Goal: Task Accomplishment & Management: Use online tool/utility

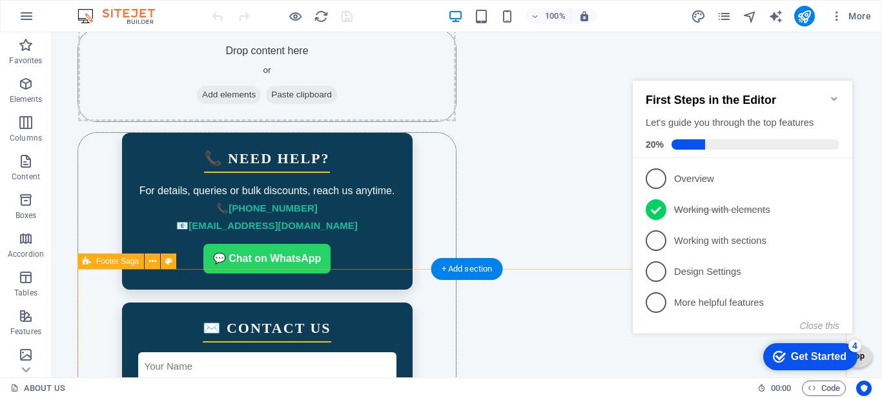
scroll to position [2070, 0]
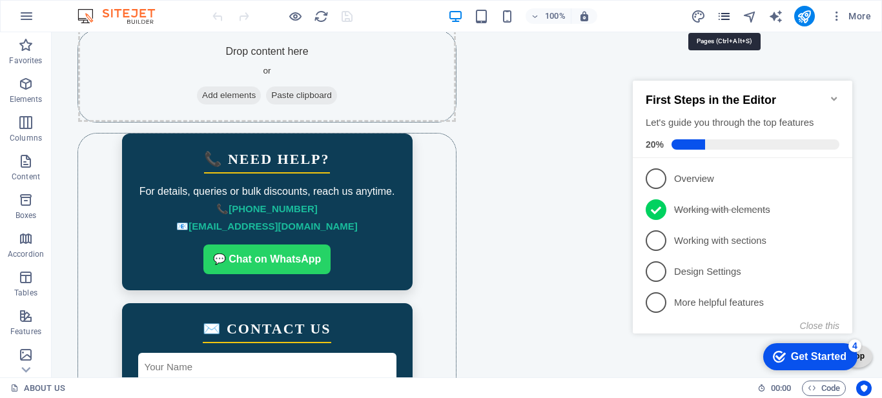
drag, startPoint x: 727, startPoint y: 18, endPoint x: 77, endPoint y: 259, distance: 692.6
click at [727, 18] on icon "pages" at bounding box center [724, 16] width 15 height 15
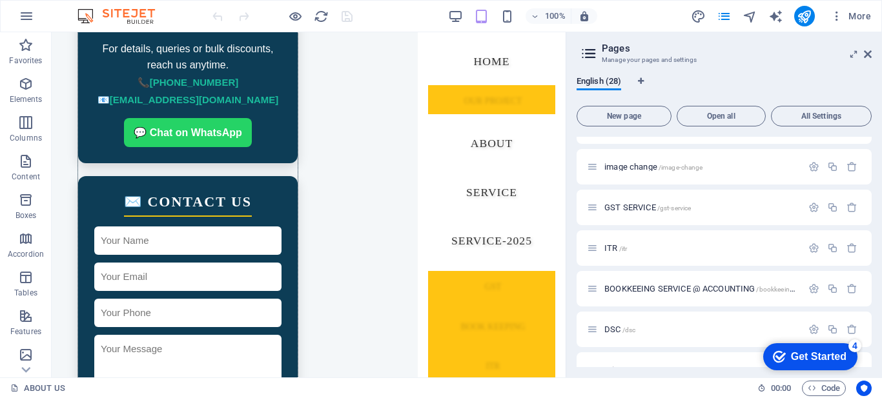
scroll to position [775, 0]
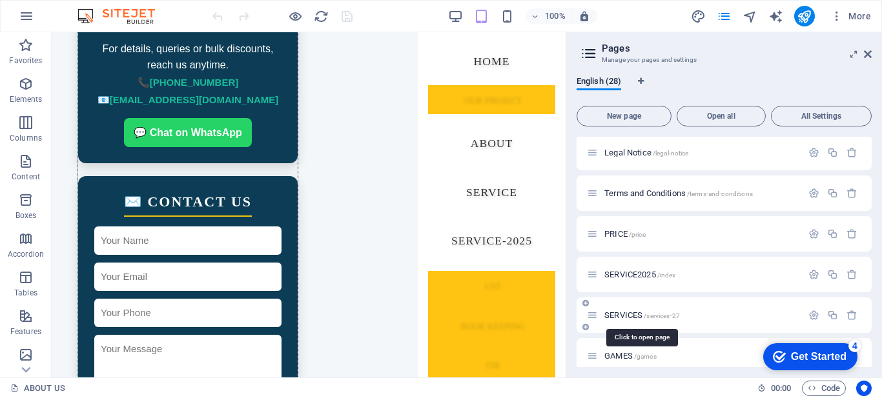
click at [626, 315] on span "SERVICES /services-27" at bounding box center [642, 316] width 76 height 10
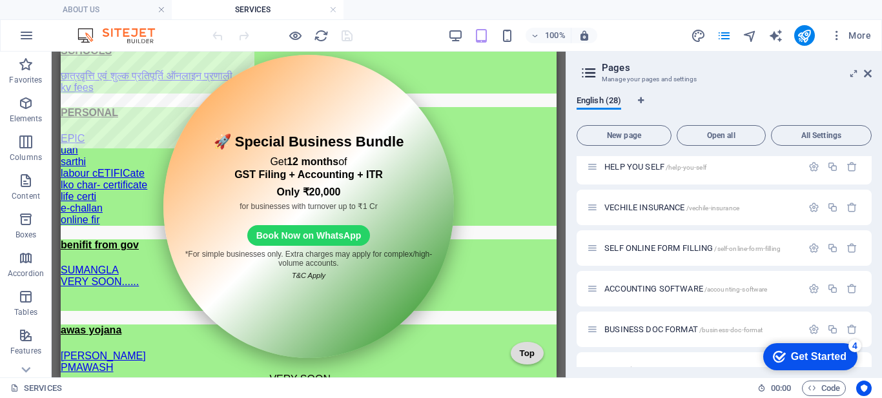
scroll to position [0, 0]
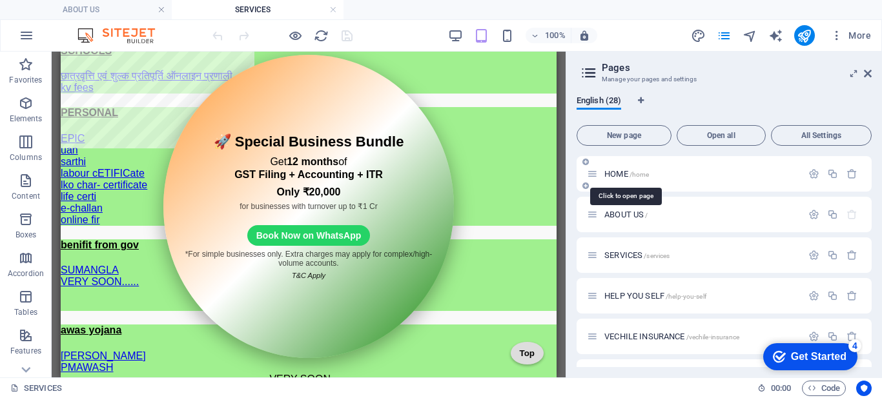
click at [613, 172] on span "HOME /home" at bounding box center [626, 174] width 45 height 10
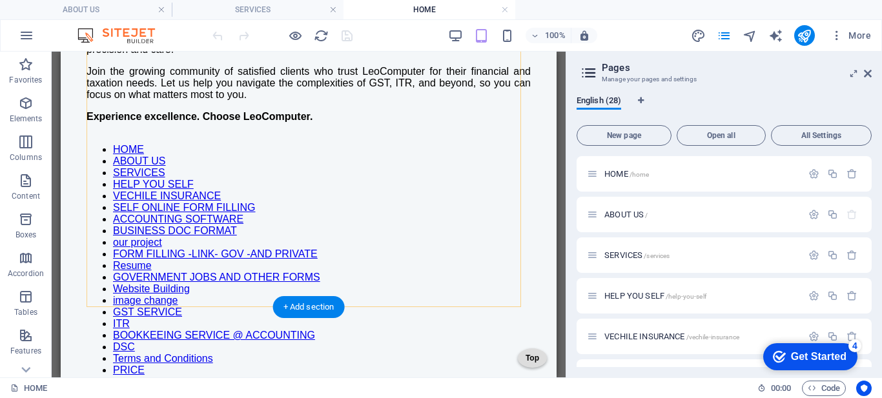
scroll to position [1420, 0]
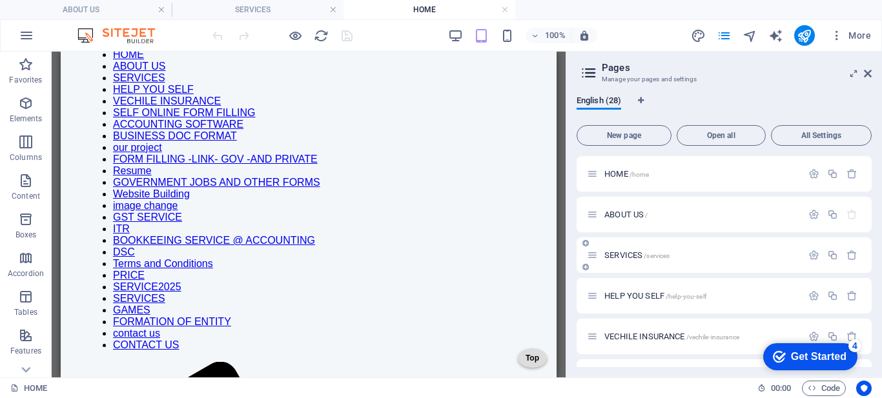
click at [620, 260] on div "SERVICES /services" at bounding box center [694, 255] width 215 height 15
click at [616, 257] on span "SERVICES /services" at bounding box center [636, 255] width 65 height 10
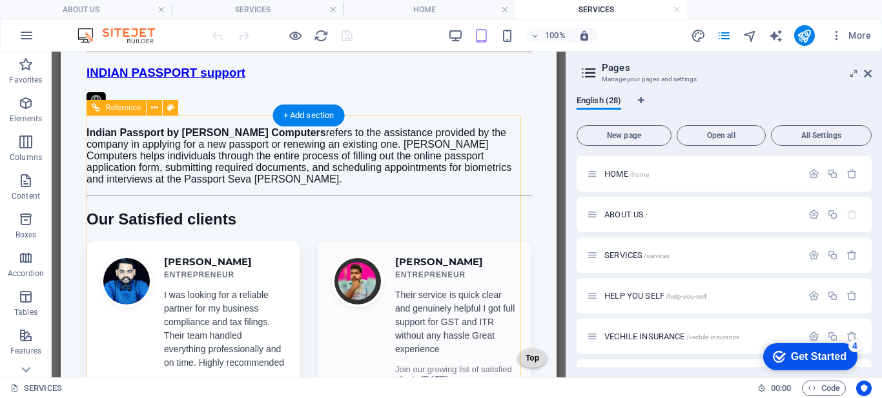
scroll to position [2001, 0]
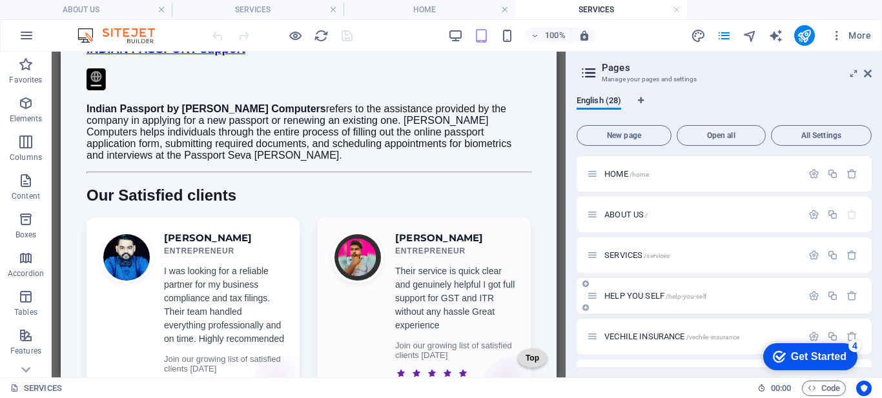
click at [620, 298] on span "HELP YOU SELF /help-you-self" at bounding box center [655, 296] width 102 height 10
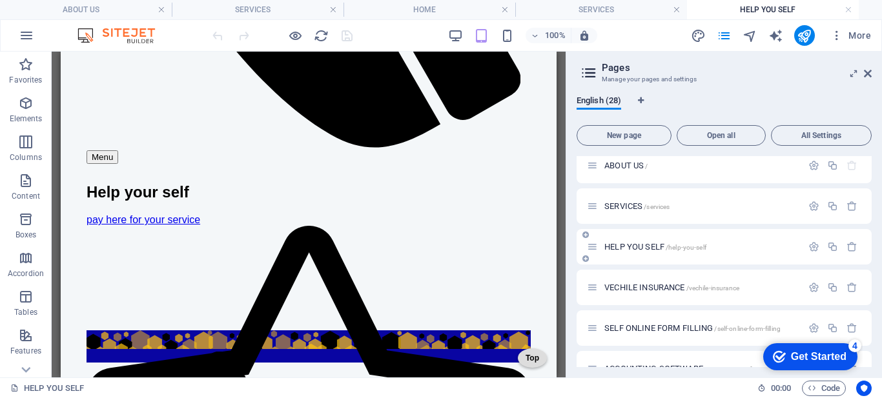
scroll to position [65, 0]
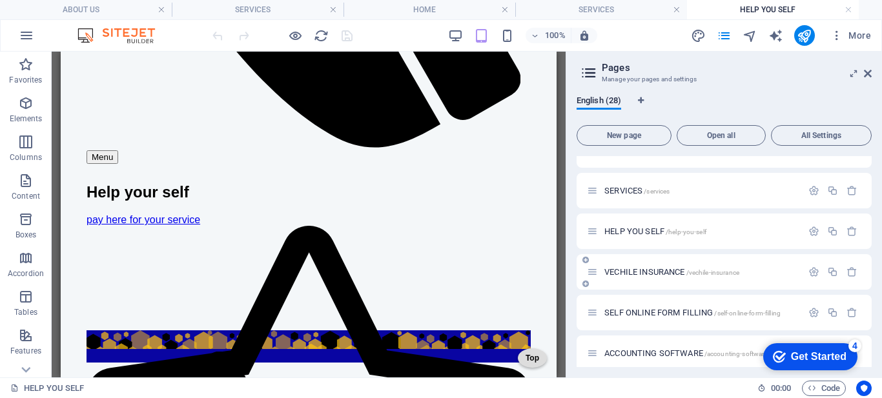
click at [632, 274] on span "VECHILE INSURANCE /vechile-insurance" at bounding box center [671, 272] width 135 height 10
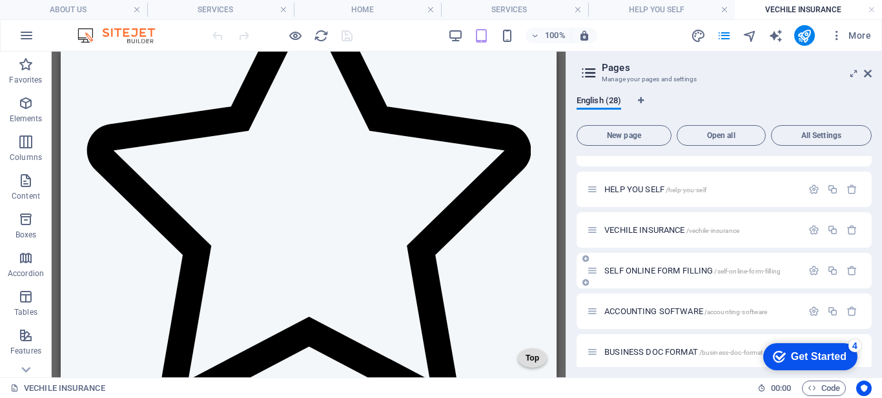
scroll to position [129, 0]
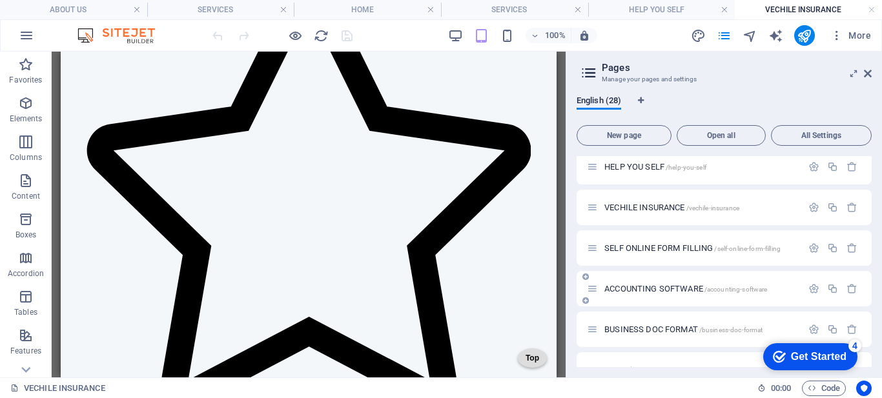
click at [649, 288] on span "ACCOUNTING SOFTWARE /accounting-software" at bounding box center [685, 289] width 163 height 10
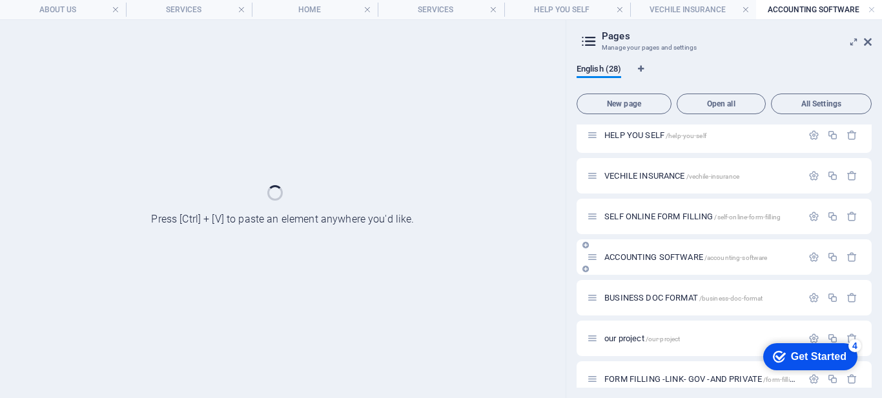
scroll to position [0, 0]
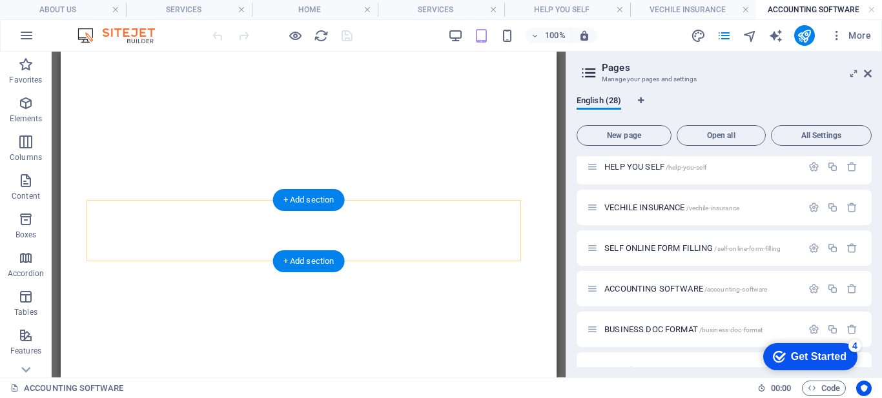
select select
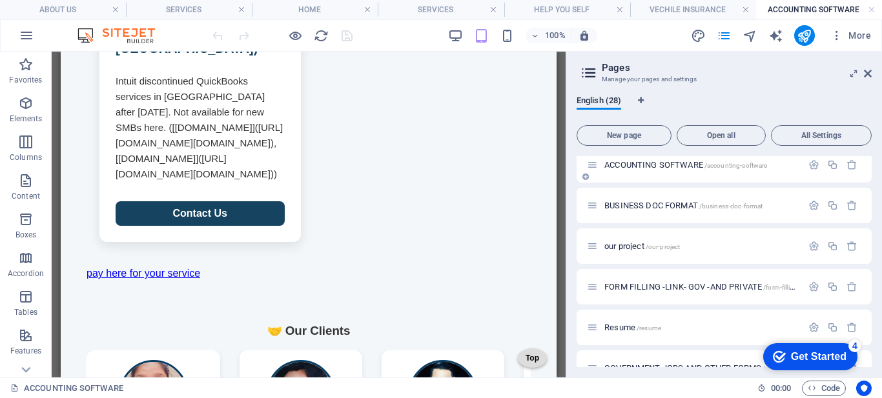
scroll to position [258, 0]
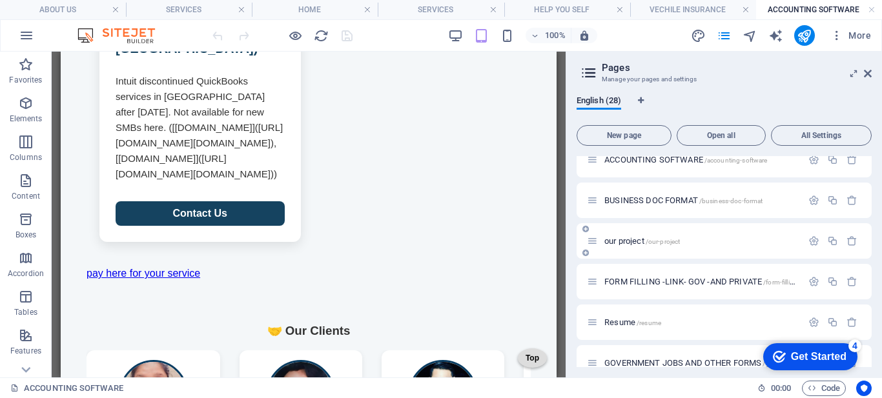
click at [615, 241] on span "our project /our-project" at bounding box center [642, 241] width 76 height 10
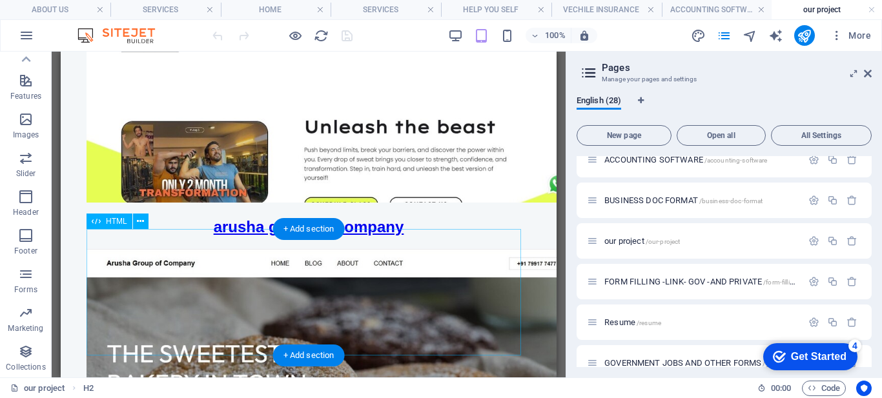
scroll to position [1549, 0]
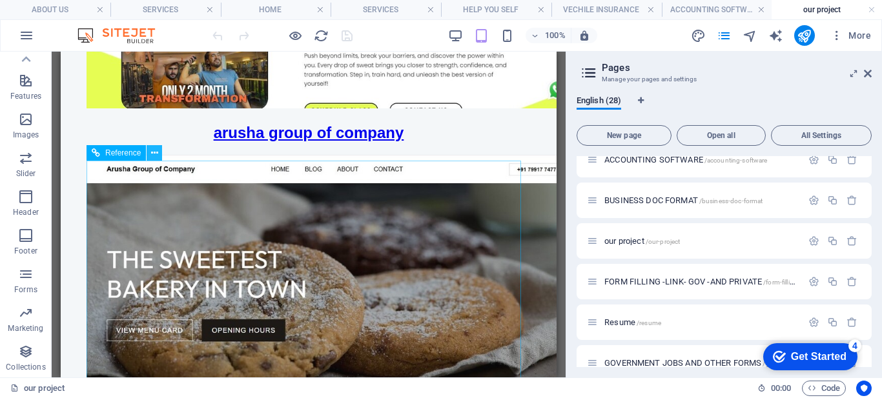
click at [156, 153] on icon at bounding box center [154, 154] width 7 height 14
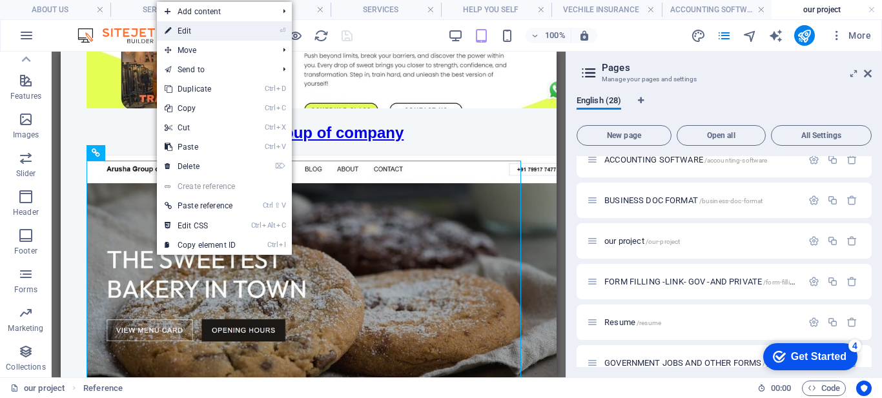
click at [193, 27] on link "⏎ Edit" at bounding box center [200, 30] width 87 height 19
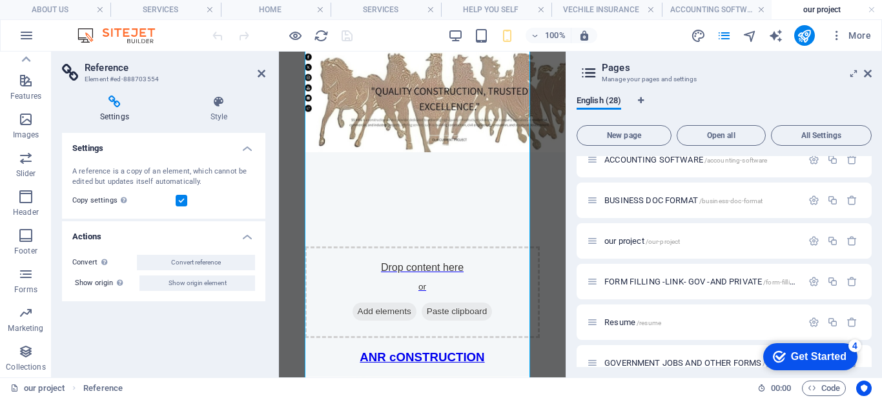
scroll to position [2381, 0]
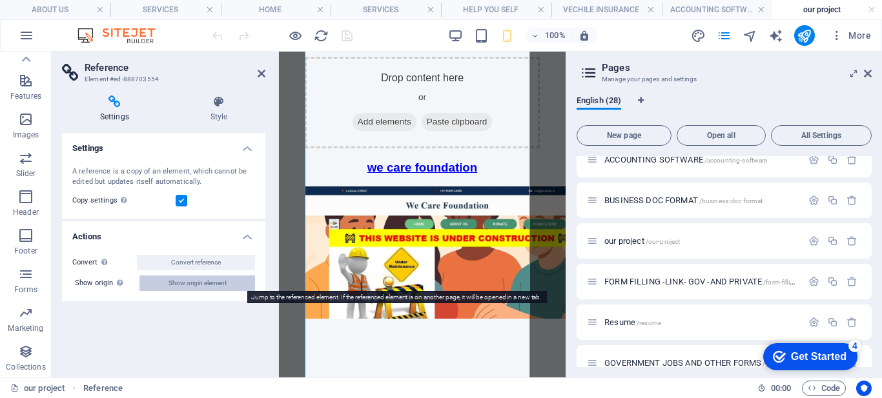
click at [187, 284] on span "Show origin element" at bounding box center [197, 283] width 58 height 15
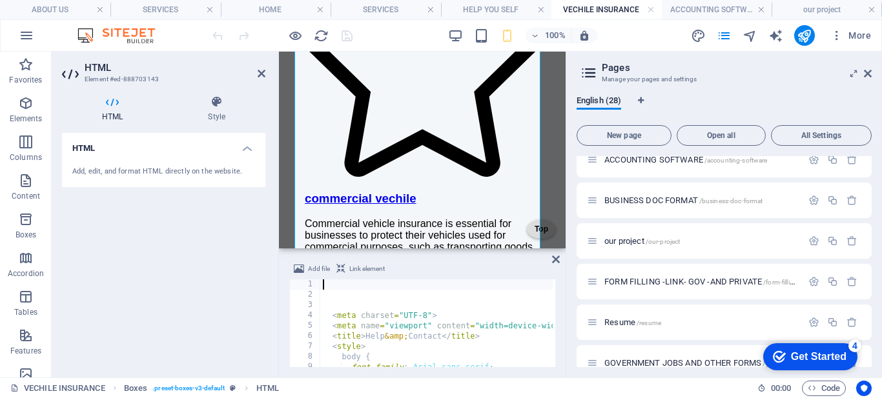
scroll to position [0, 0]
click at [264, 70] on icon at bounding box center [262, 73] width 8 height 10
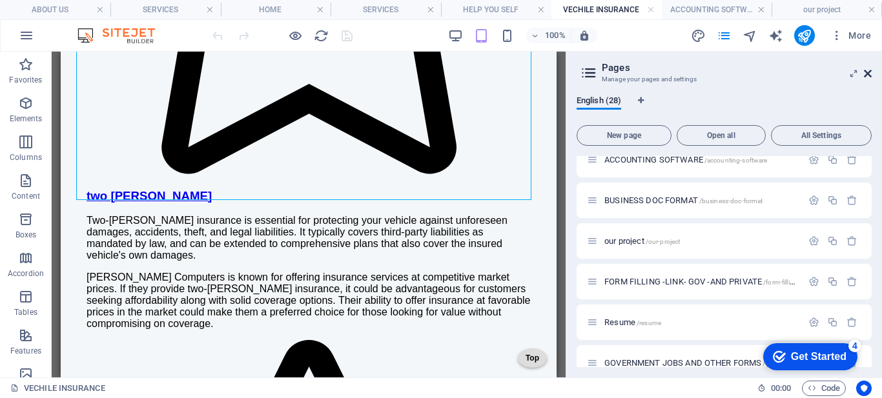
drag, startPoint x: 866, startPoint y: 74, endPoint x: 246, endPoint y: 115, distance: 621.7
click at [866, 74] on icon at bounding box center [868, 73] width 8 height 10
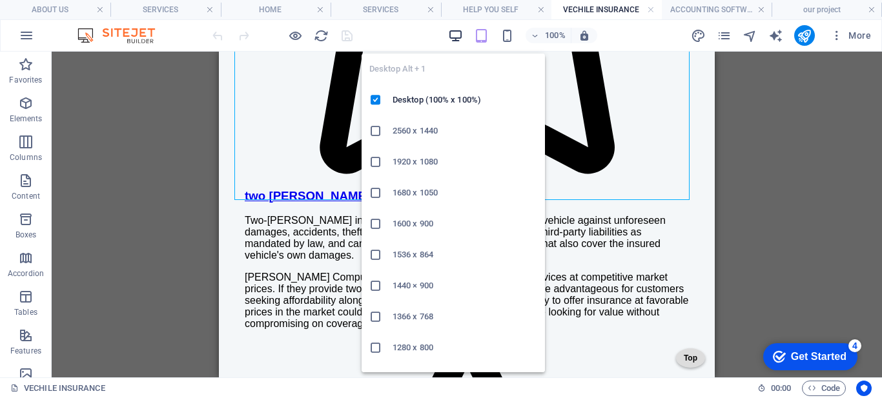
click at [456, 33] on icon "button" at bounding box center [455, 35] width 15 height 15
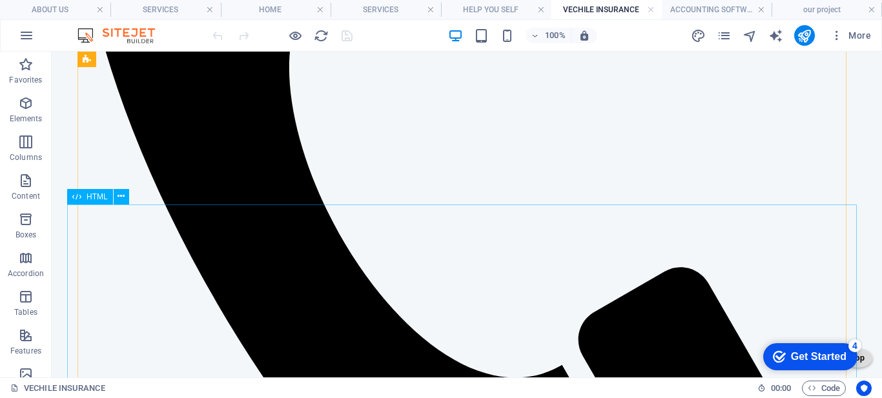
scroll to position [824, 0]
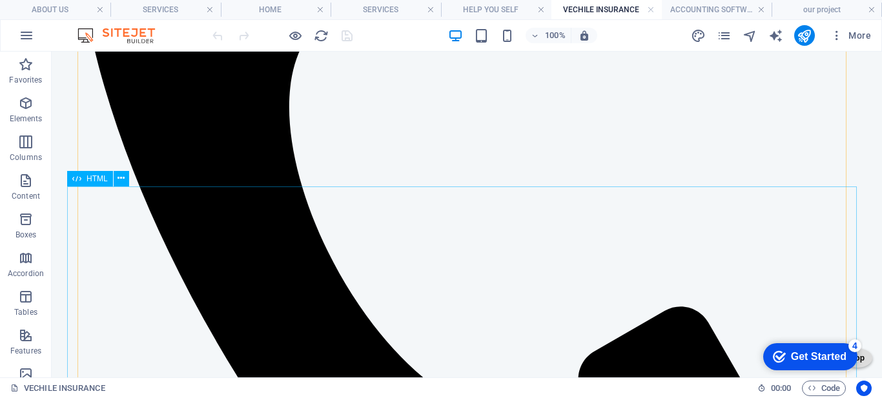
scroll to position [889, 0]
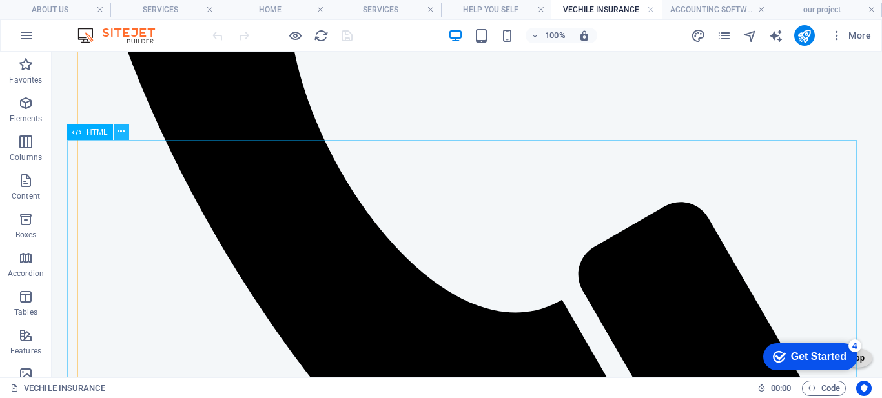
click at [125, 132] on icon at bounding box center [120, 132] width 7 height 14
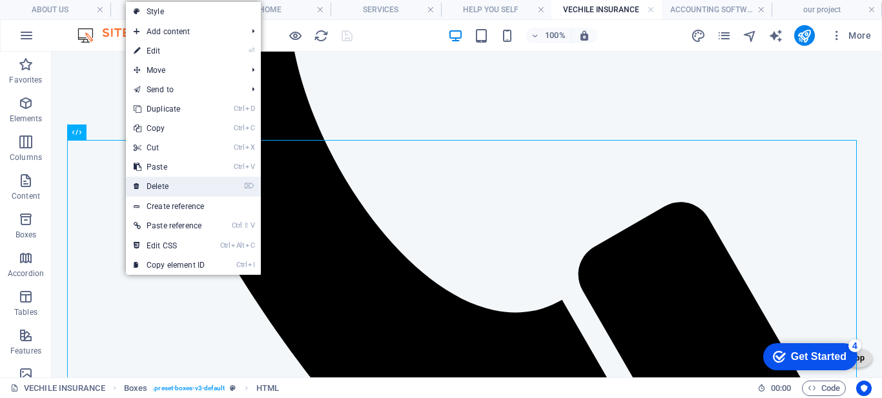
click at [156, 188] on link "⌦ Delete" at bounding box center [169, 186] width 87 height 19
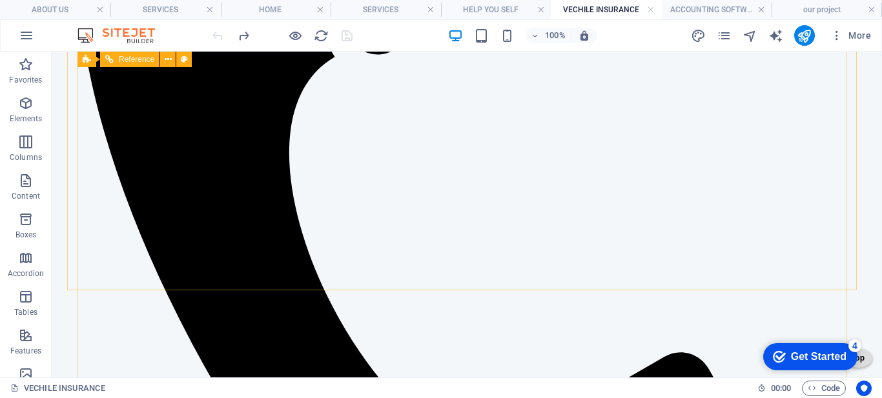
scroll to position [868, 0]
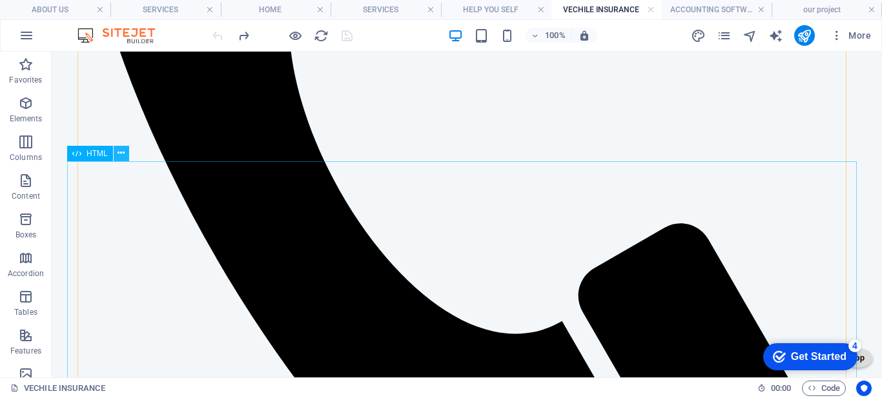
click at [121, 157] on icon at bounding box center [120, 154] width 7 height 14
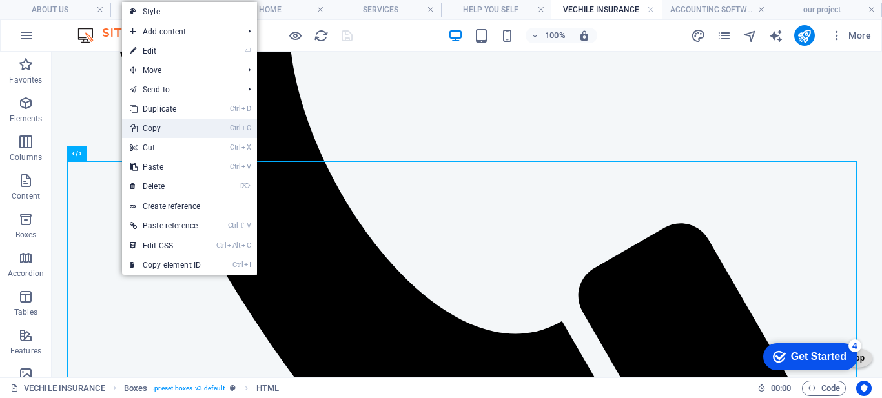
click at [163, 133] on link "Ctrl C Copy" at bounding box center [165, 128] width 87 height 19
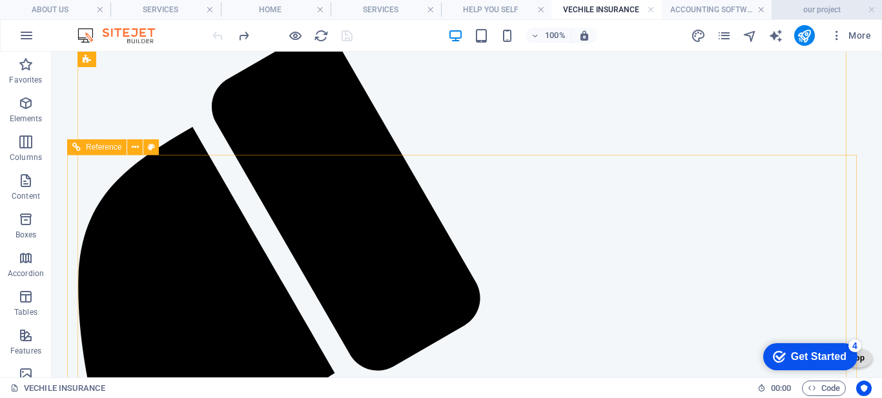
scroll to position [416, 0]
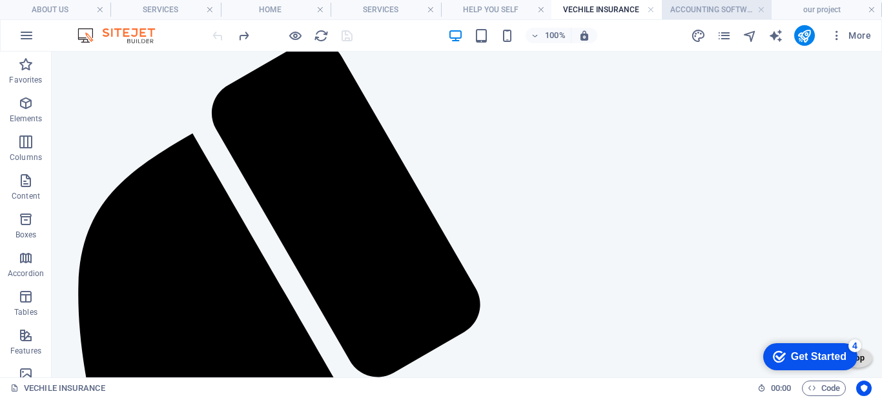
click at [698, 15] on h4 "ACCOUNTING SOFTWARE" at bounding box center [717, 10] width 110 height 14
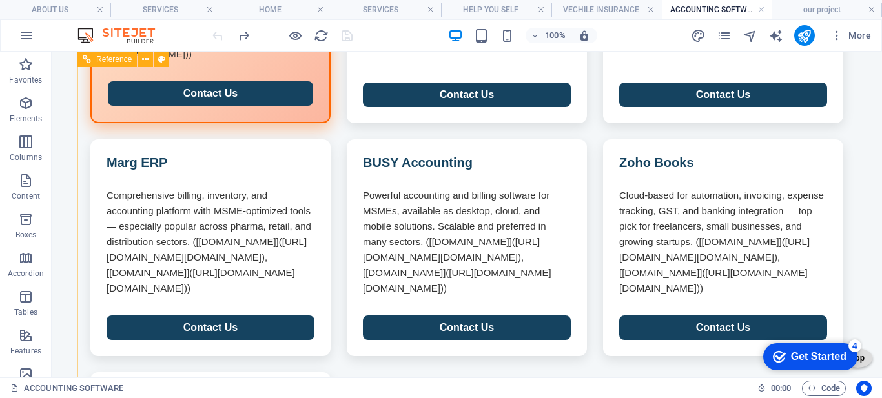
scroll to position [1689, 0]
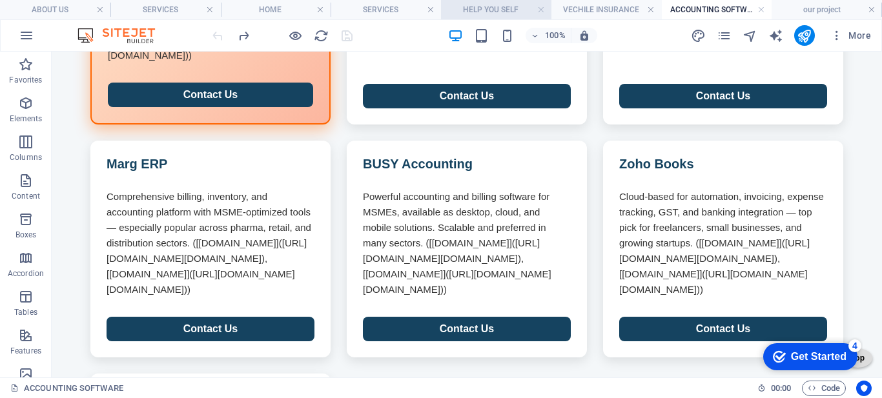
click at [496, 12] on h4 "HELP YOU SELF" at bounding box center [496, 10] width 110 height 14
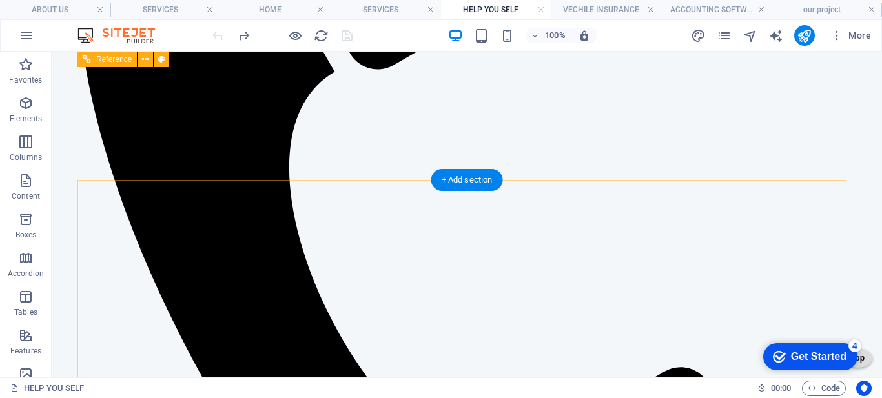
scroll to position [710, 0]
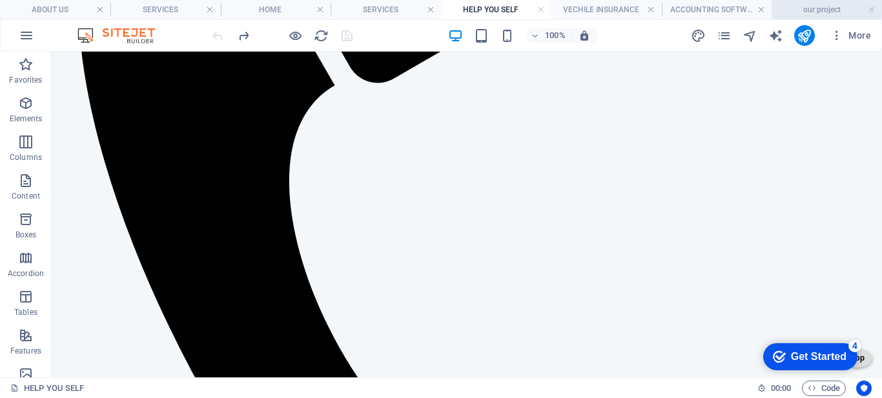
click at [800, 7] on h4 "our project" at bounding box center [826, 10] width 110 height 14
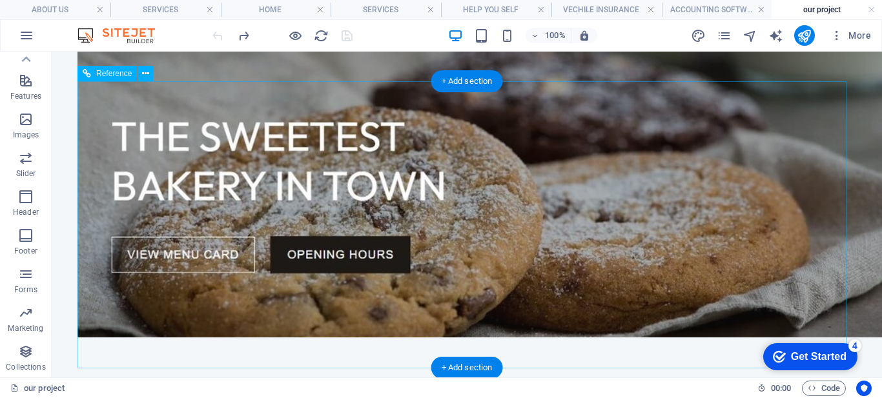
scroll to position [2377, 0]
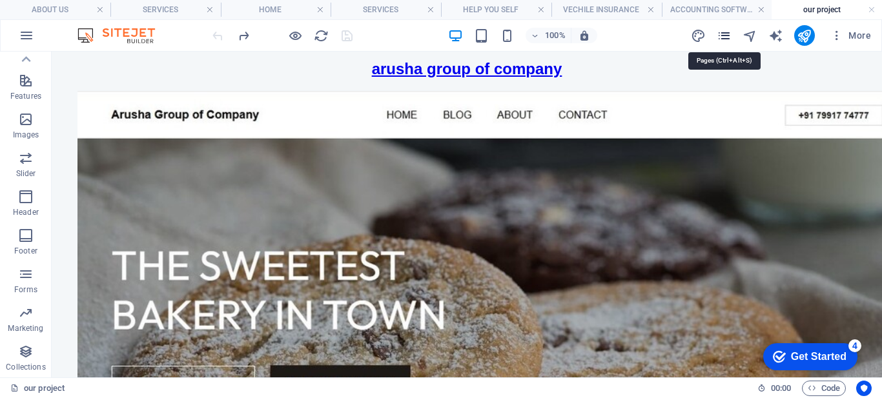
click at [724, 38] on icon "pages" at bounding box center [724, 35] width 15 height 15
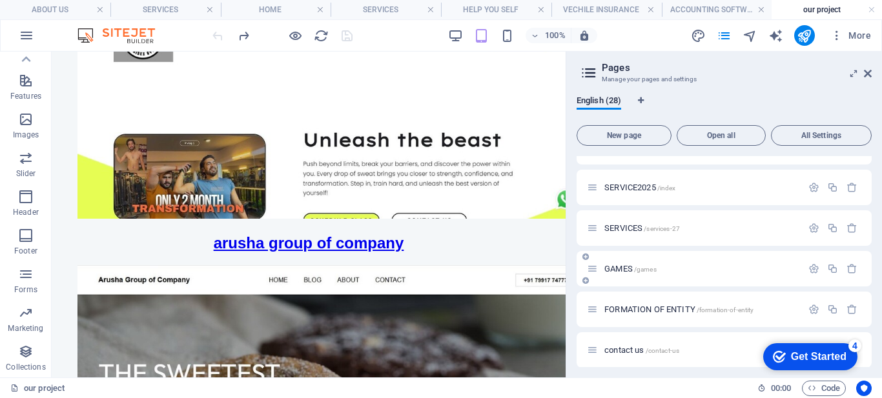
scroll to position [863, 0]
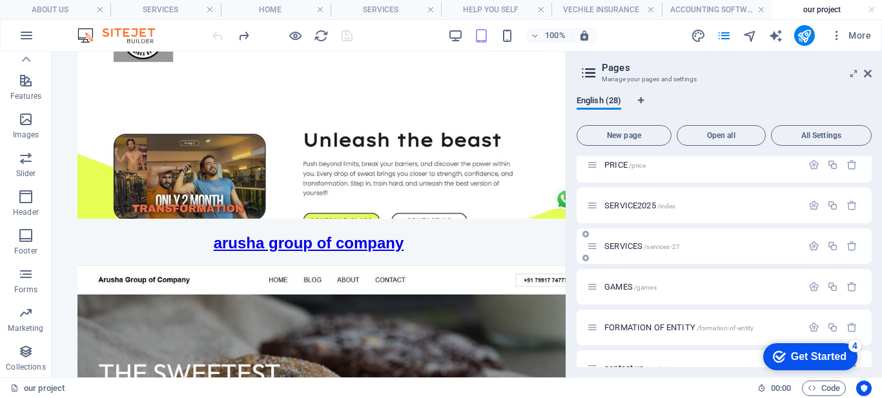
click at [633, 247] on span "SERVICES /services-27" at bounding box center [642, 246] width 76 height 10
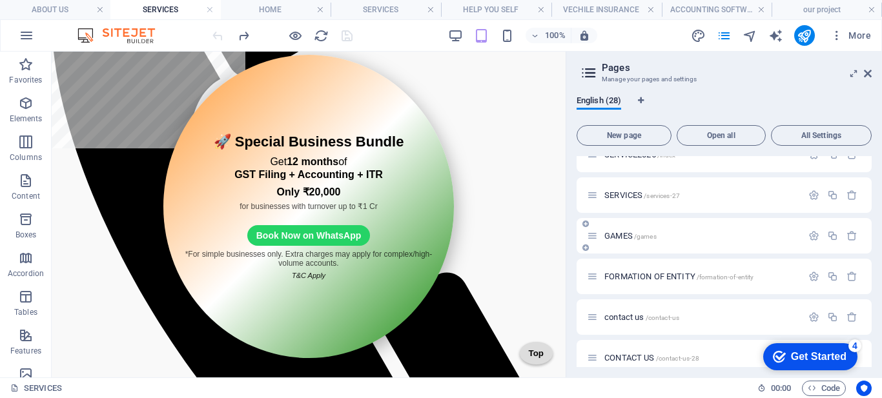
scroll to position [928, 0]
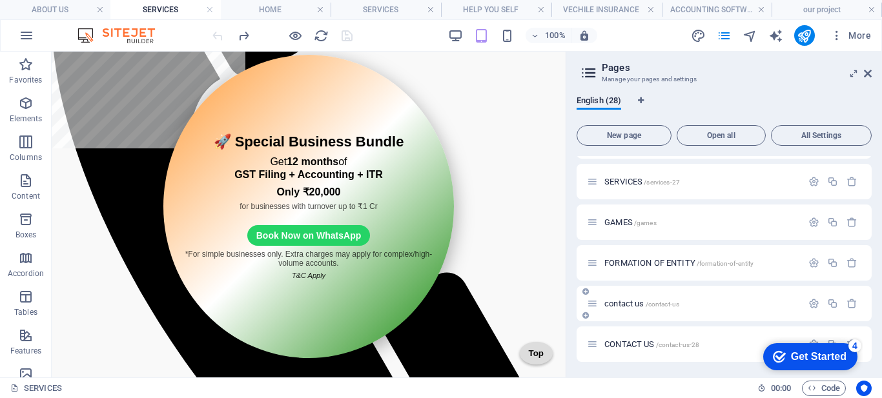
click at [626, 304] on span "contact us /contact-us" at bounding box center [641, 304] width 75 height 10
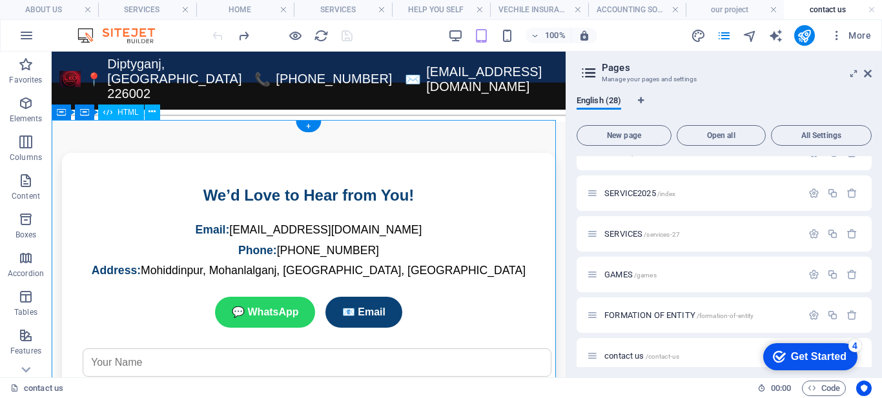
scroll to position [0, 0]
click at [150, 116] on icon at bounding box center [151, 112] width 7 height 14
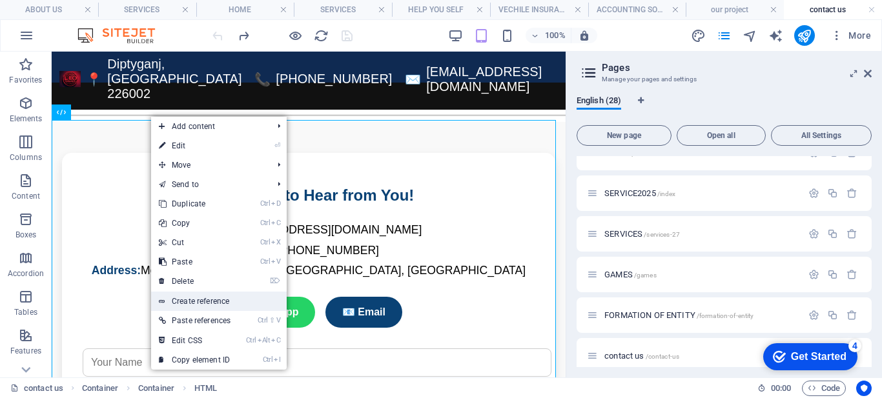
click at [197, 301] on link "Create reference" at bounding box center [219, 301] width 136 height 19
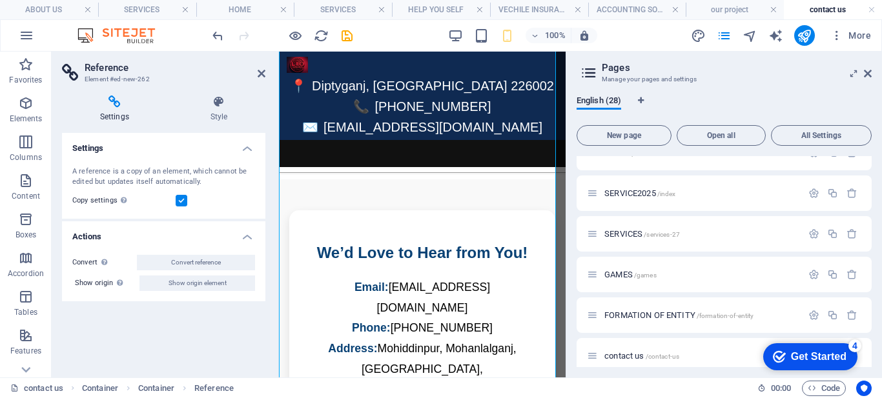
scroll to position [804, 0]
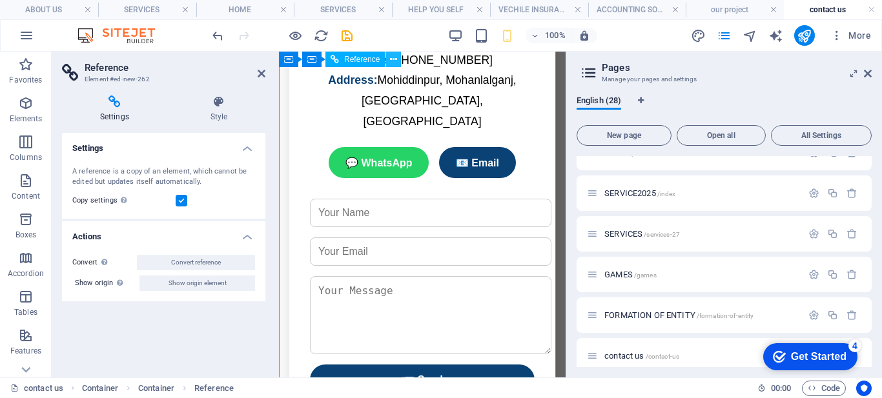
click at [396, 61] on icon at bounding box center [393, 60] width 7 height 14
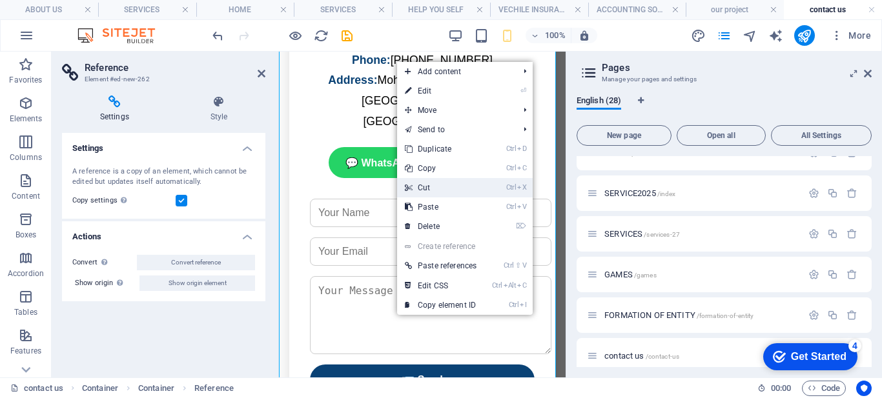
click at [423, 190] on link "Ctrl X Cut" at bounding box center [440, 187] width 87 height 19
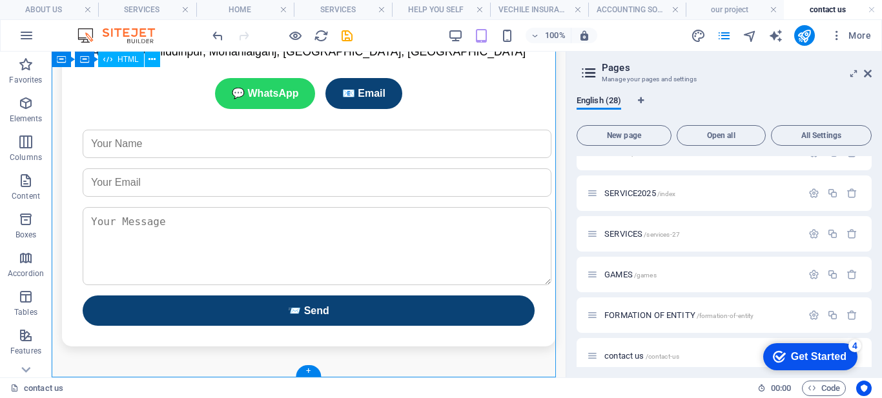
scroll to position [252, 0]
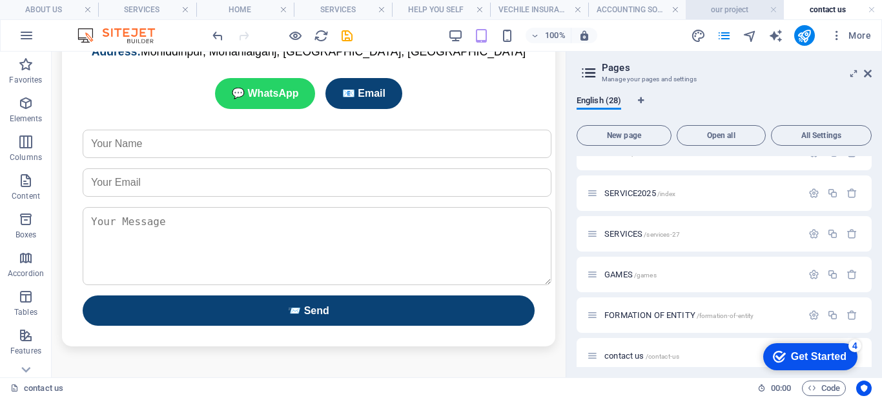
click at [726, 14] on h4 "our project" at bounding box center [735, 10] width 98 height 14
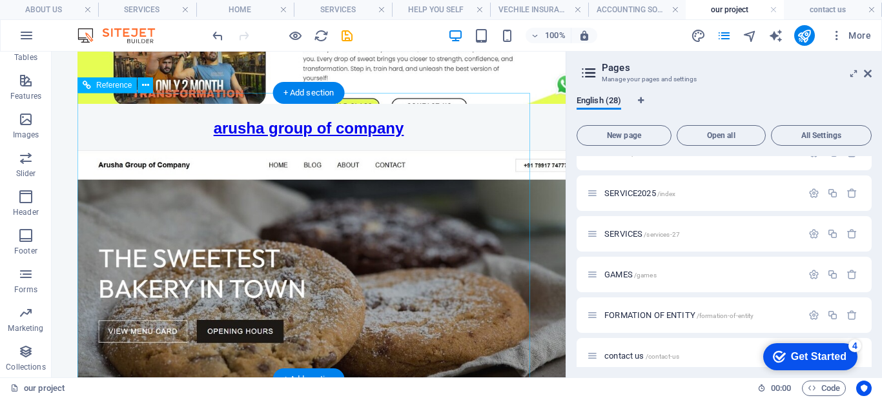
scroll to position [1702, 0]
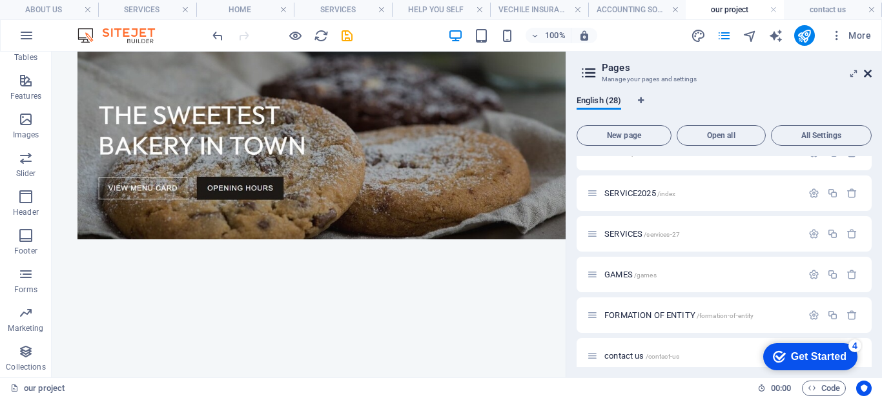
drag, startPoint x: 868, startPoint y: 74, endPoint x: 729, endPoint y: 75, distance: 138.8
click at [868, 74] on icon at bounding box center [868, 73] width 8 height 10
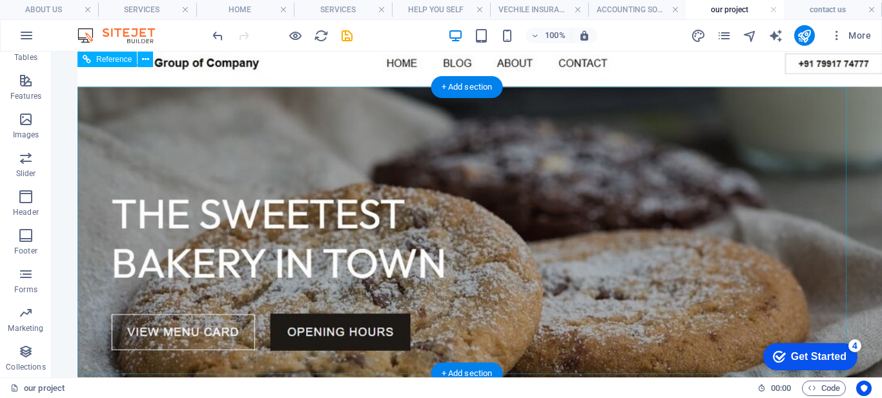
scroll to position [2428, 0]
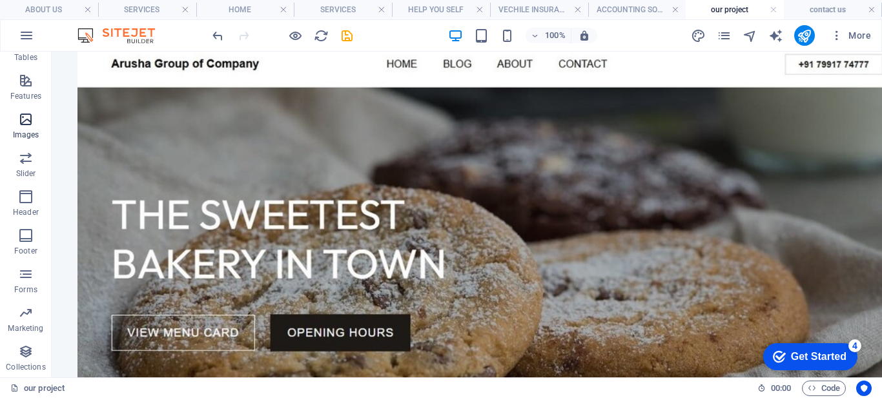
click at [14, 135] on p "Images" at bounding box center [26, 135] width 26 height 10
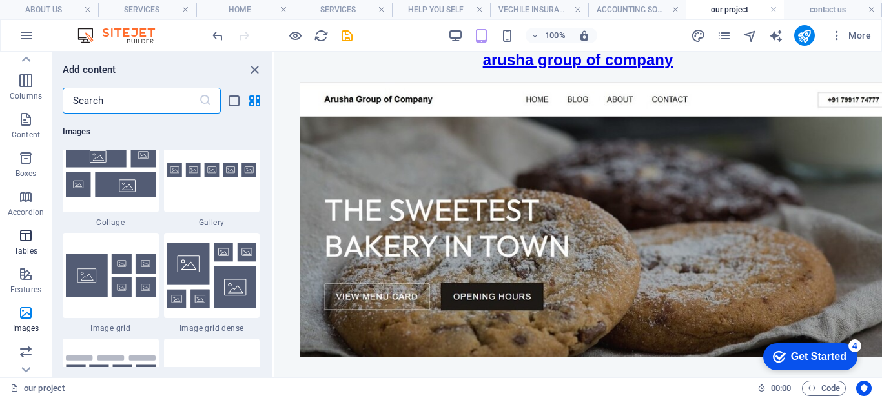
scroll to position [0, 0]
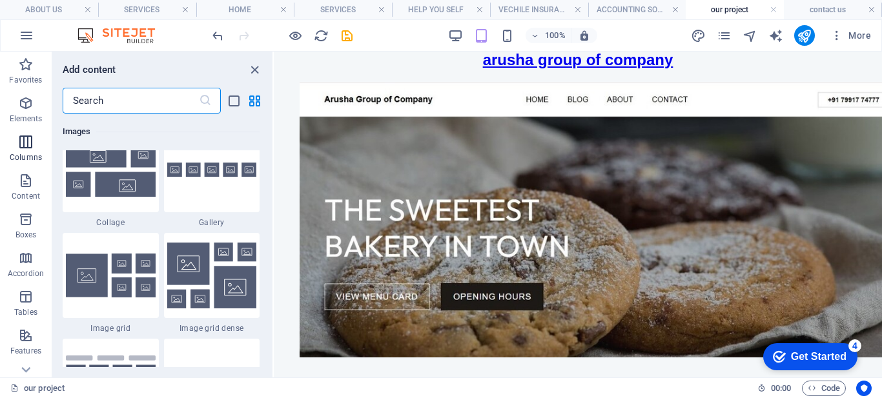
click at [25, 146] on icon "button" at bounding box center [25, 141] width 15 height 15
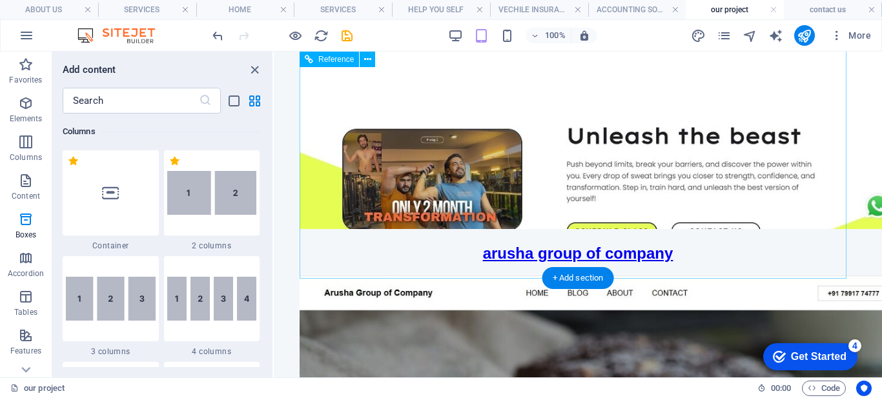
scroll to position [1530, 0]
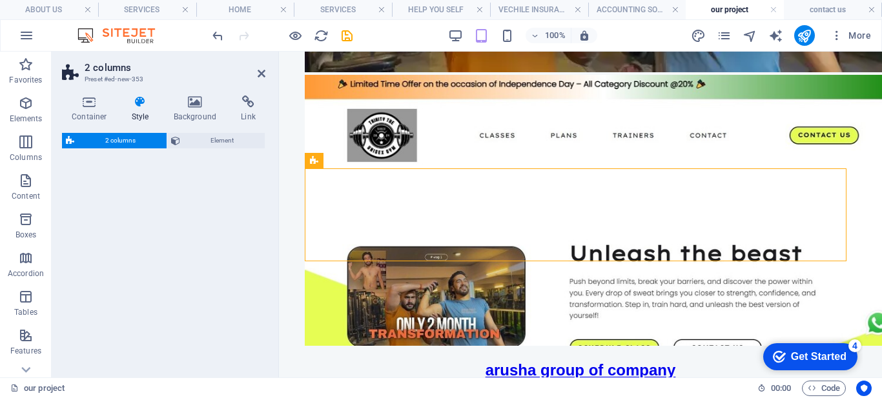
select select "rem"
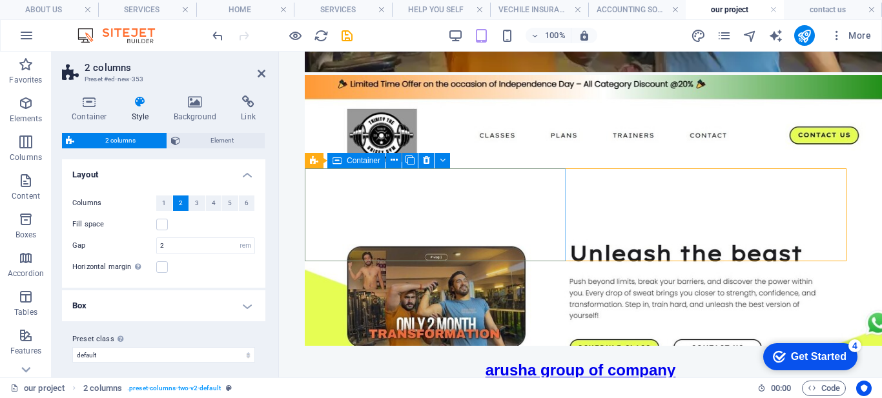
scroll to position [1476, 0]
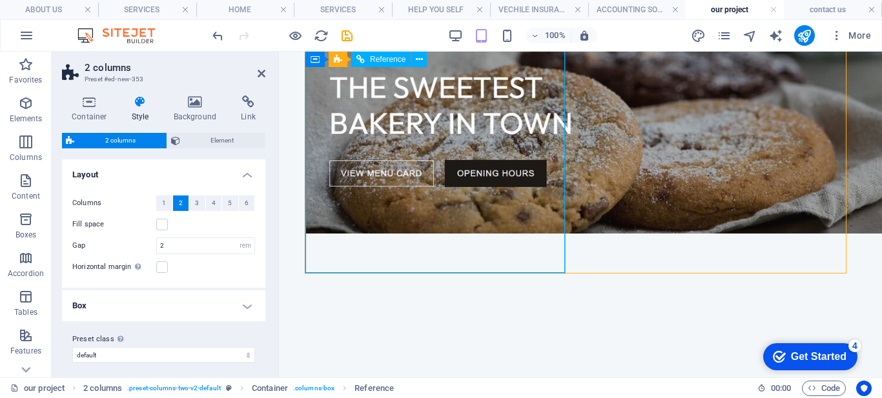
scroll to position [1993, 0]
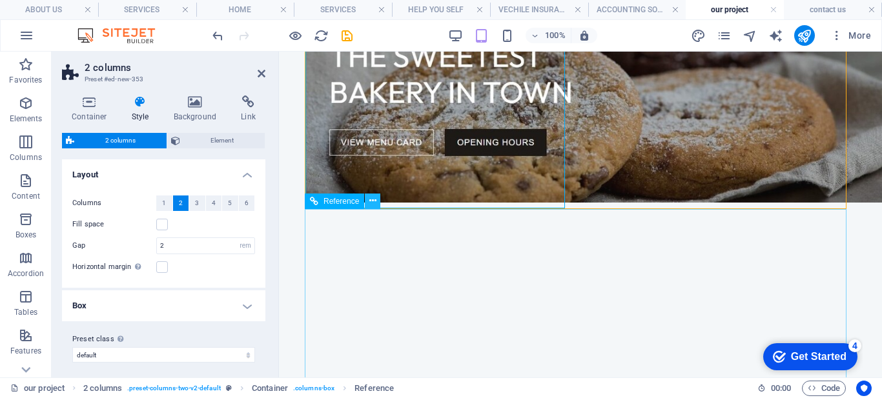
click at [371, 203] on icon at bounding box center [372, 201] width 7 height 14
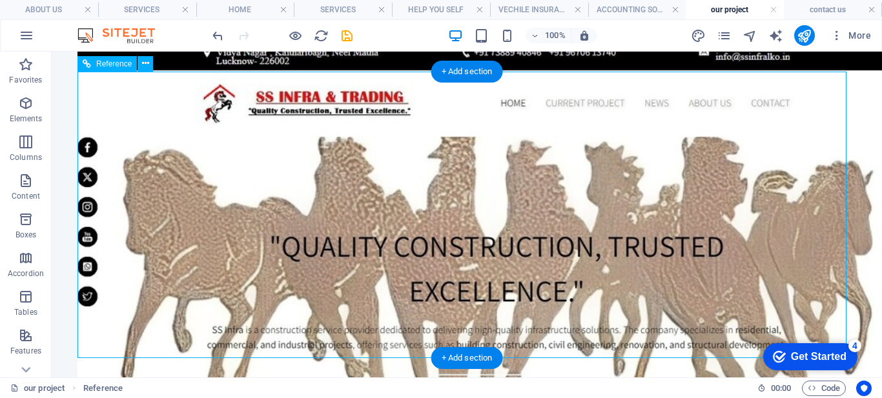
scroll to position [3035, 0]
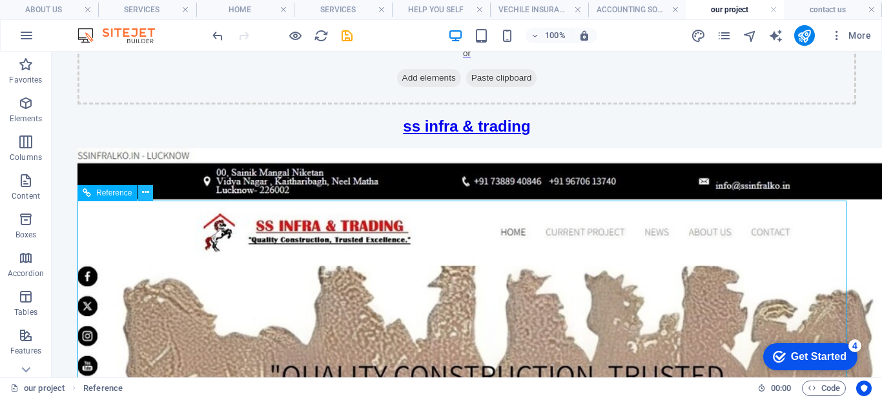
click at [145, 197] on icon at bounding box center [145, 193] width 7 height 14
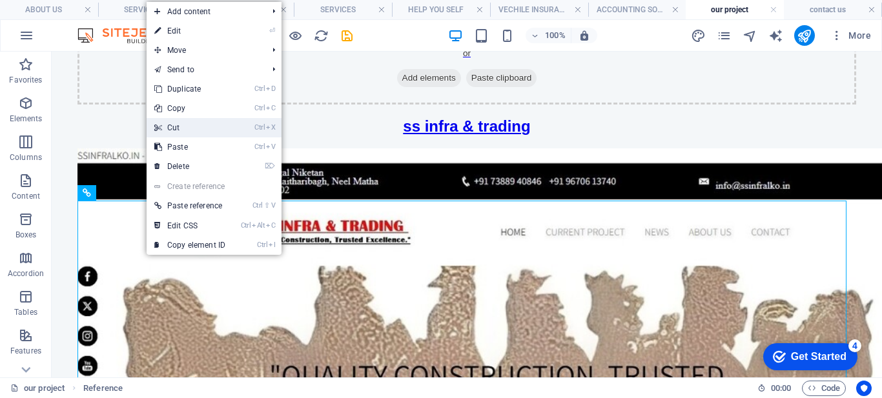
click at [180, 128] on link "Ctrl X Cut" at bounding box center [190, 127] width 87 height 19
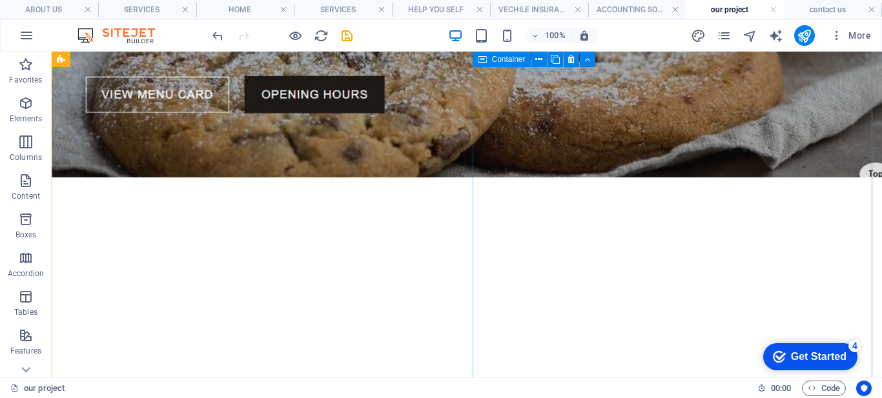
scroll to position [2519, 0]
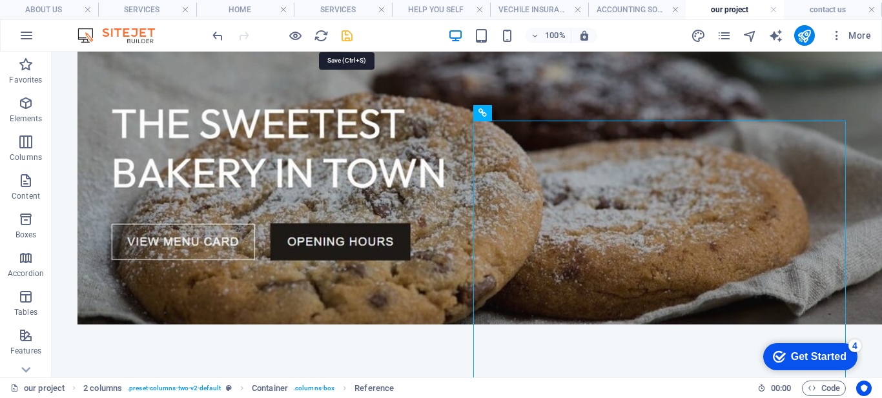
click at [345, 37] on icon "save" at bounding box center [347, 35] width 15 height 15
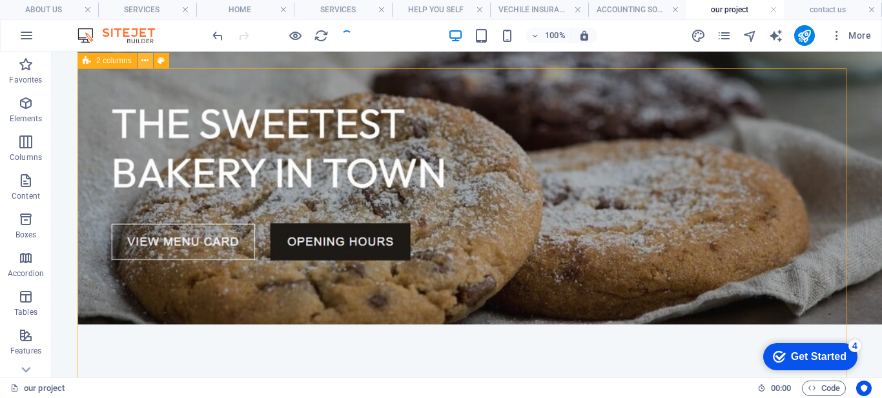
click at [145, 62] on icon at bounding box center [144, 61] width 7 height 14
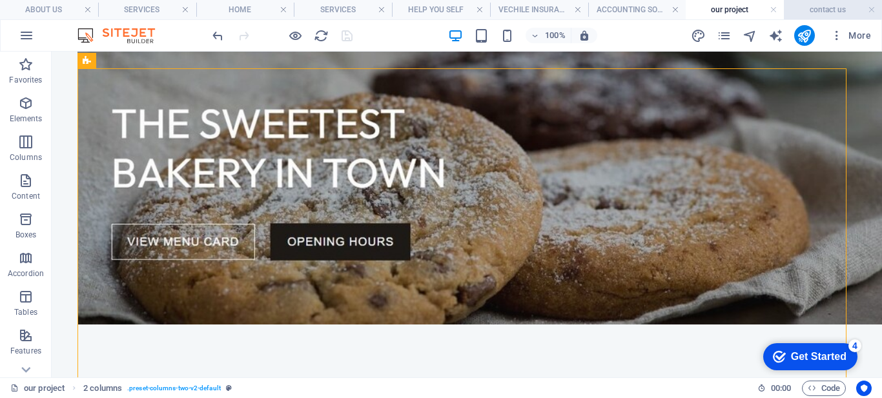
click at [805, 12] on h4 "contact us" at bounding box center [833, 10] width 98 height 14
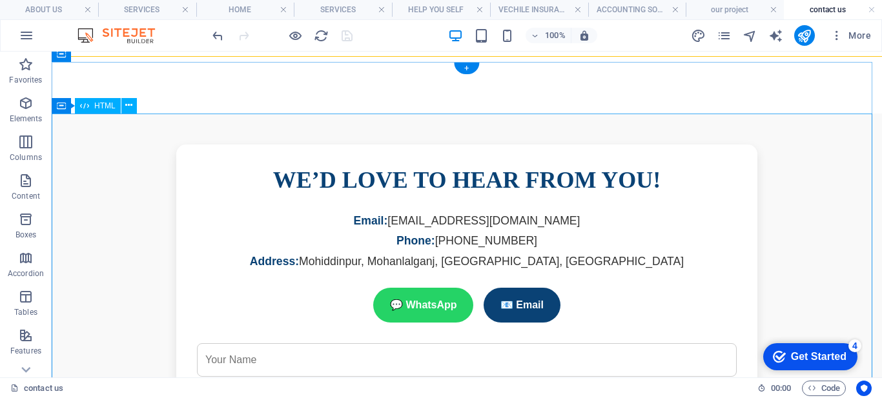
scroll to position [0, 0]
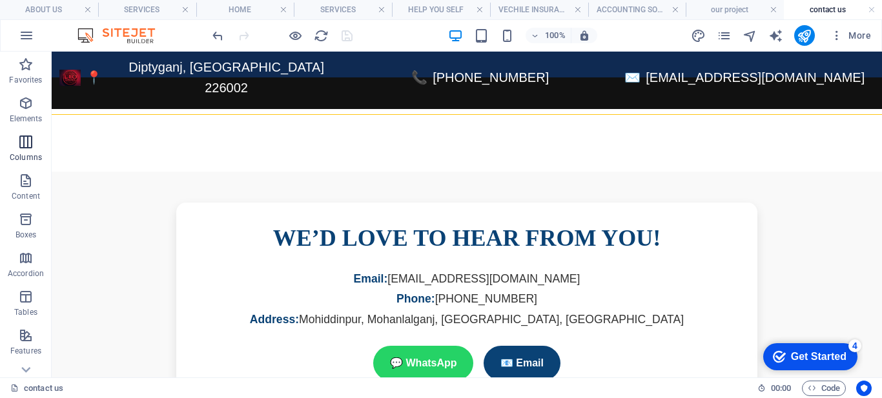
click at [22, 147] on icon "button" at bounding box center [25, 141] width 15 height 15
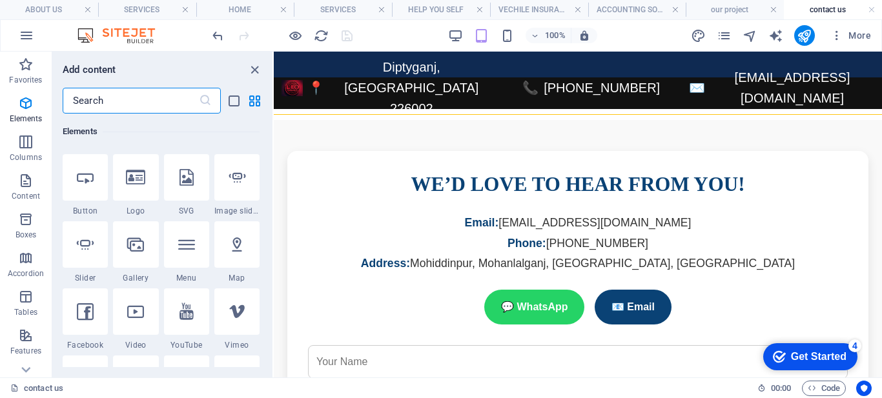
scroll to position [745, 0]
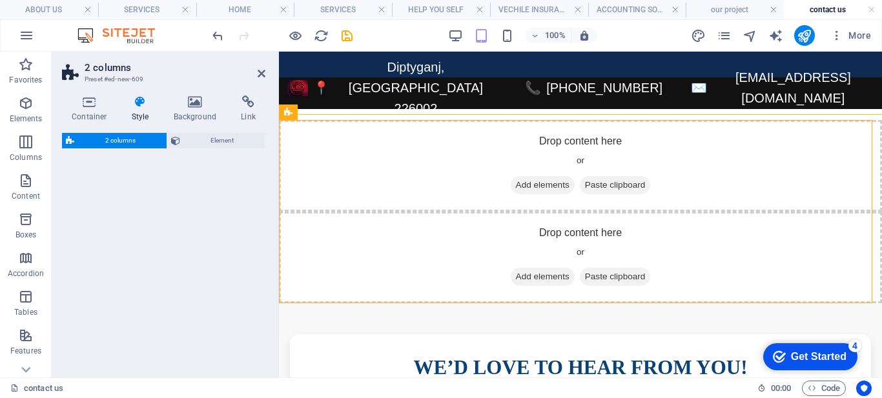
select select "rem"
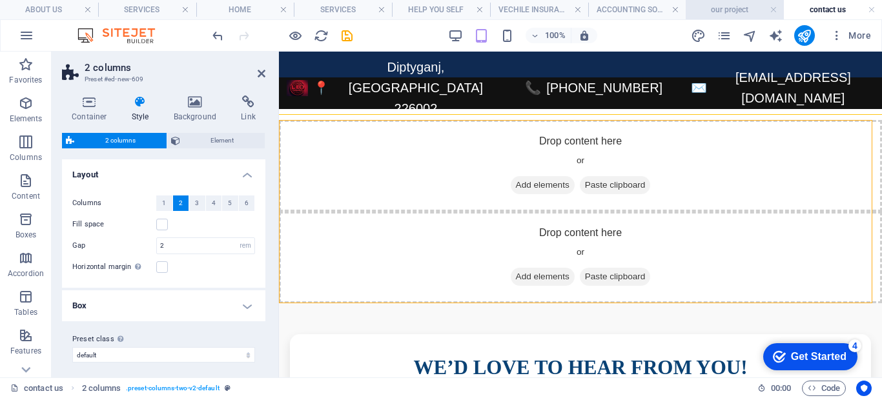
click at [719, 6] on h4 "our project" at bounding box center [735, 10] width 98 height 14
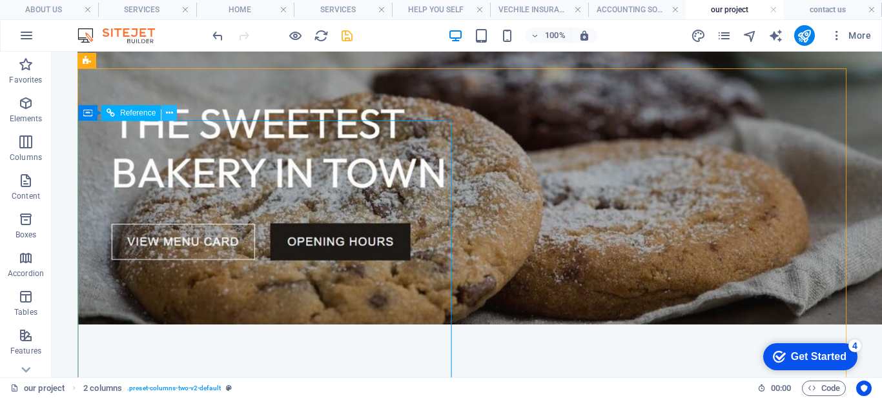
click at [168, 113] on icon at bounding box center [169, 114] width 7 height 14
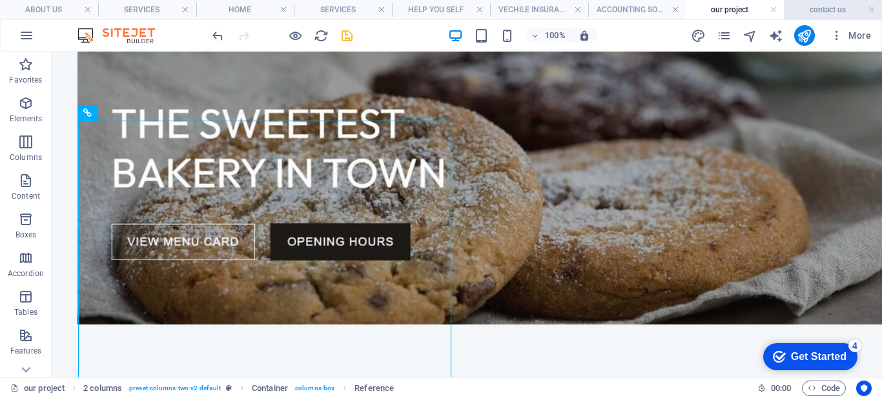
click at [819, 10] on h4 "contact us" at bounding box center [833, 10] width 98 height 14
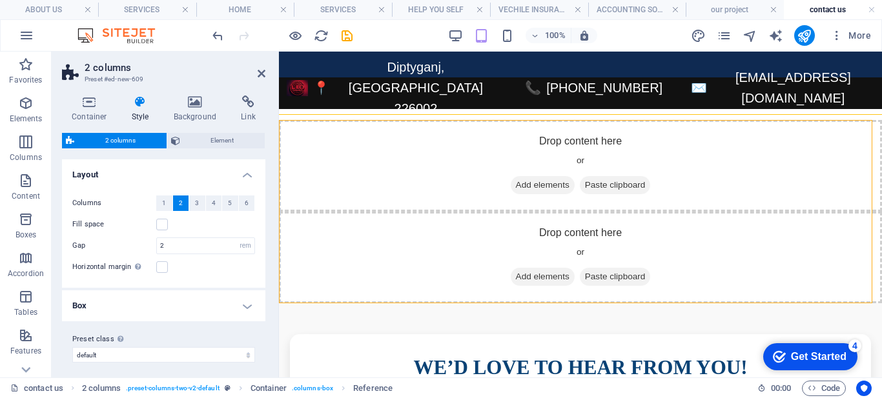
scroll to position [0, 0]
click at [159, 271] on label at bounding box center [162, 267] width 12 height 12
click at [0, 0] on input "Horizontal margin Only if the containers "Content width" is not set to "Default"" at bounding box center [0, 0] width 0 height 0
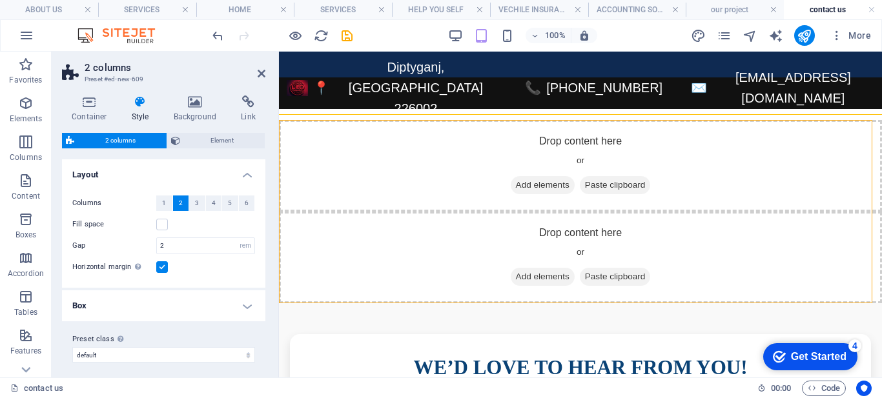
click at [161, 269] on label at bounding box center [162, 267] width 12 height 12
click at [0, 0] on input "Horizontal margin Only if the containers "Content width" is not set to "Default"" at bounding box center [0, 0] width 0 height 0
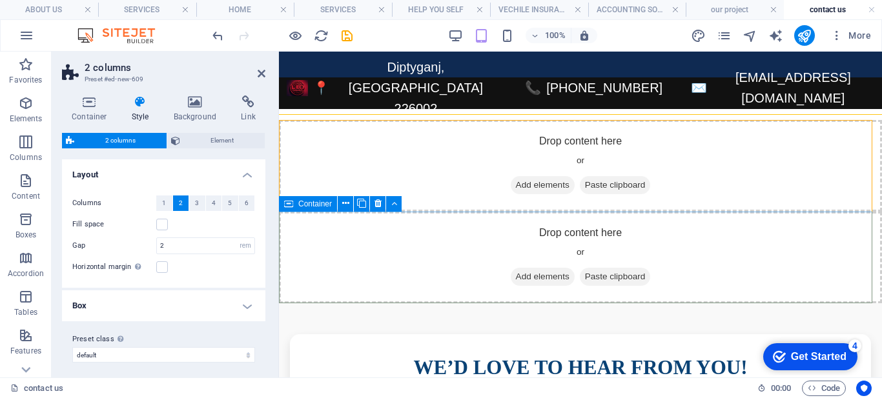
click at [611, 272] on span "Paste clipboard" at bounding box center [615, 277] width 71 height 18
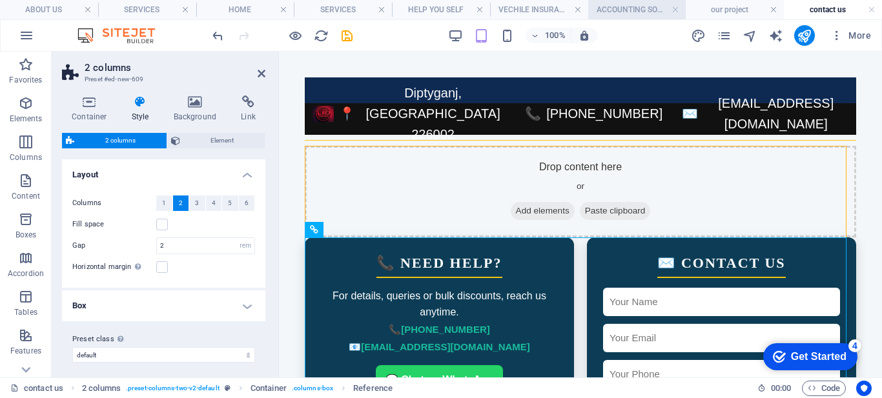
click at [609, 17] on li "ACCOUNTING SOFTWARE" at bounding box center [637, 9] width 98 height 19
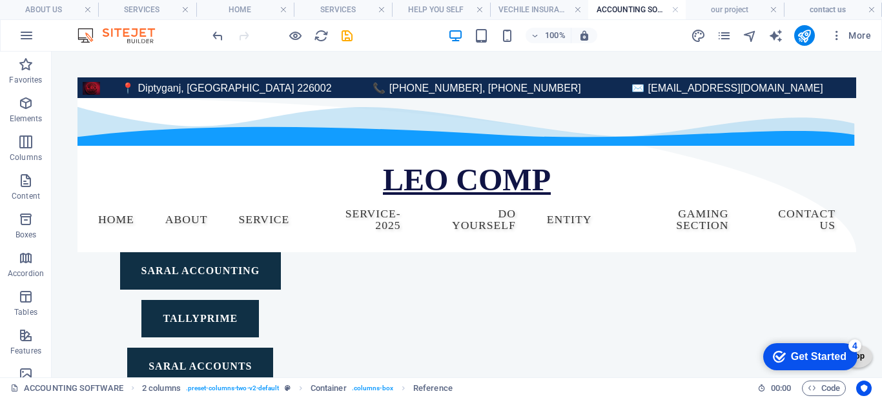
scroll to position [1689, 0]
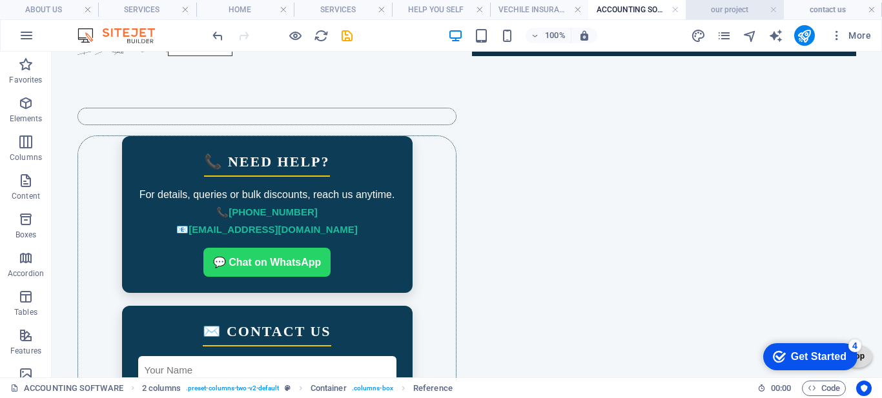
click at [715, 8] on h4 "our project" at bounding box center [735, 10] width 98 height 14
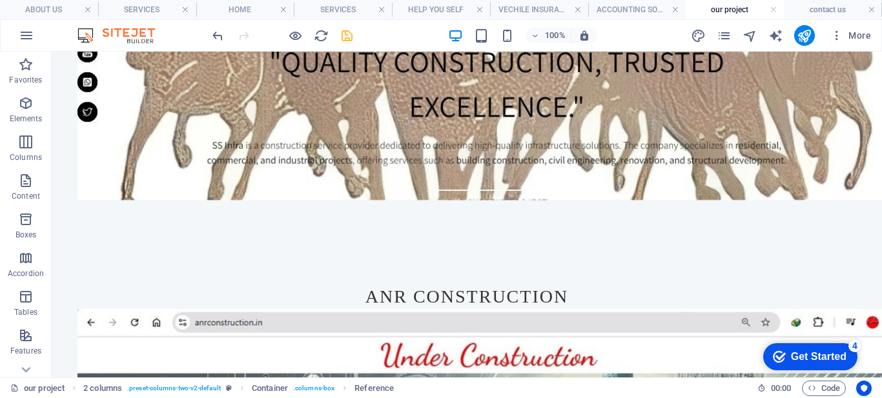
scroll to position [0, 0]
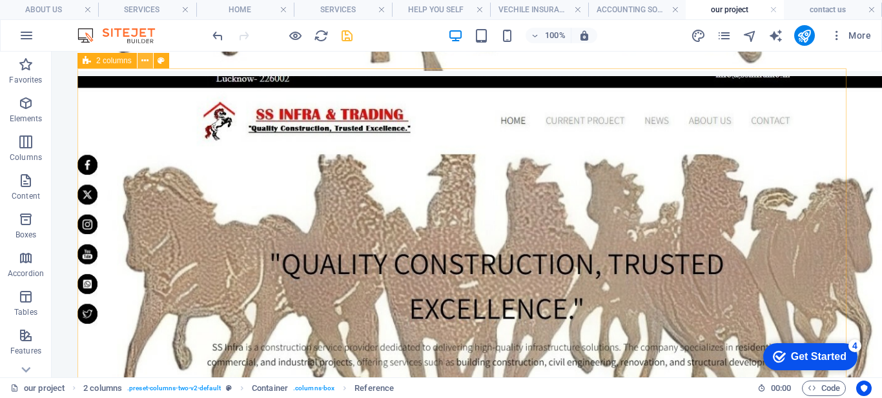
click at [148, 63] on icon at bounding box center [144, 61] width 7 height 14
click at [141, 61] on button at bounding box center [144, 60] width 15 height 15
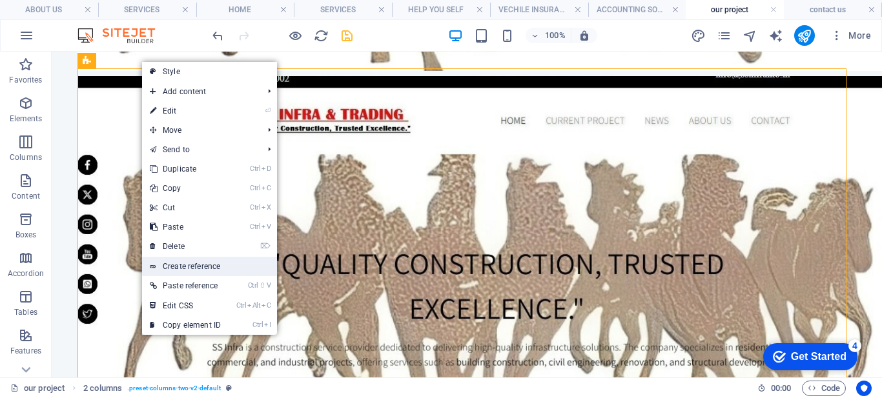
click at [214, 272] on link "Create reference" at bounding box center [209, 266] width 135 height 19
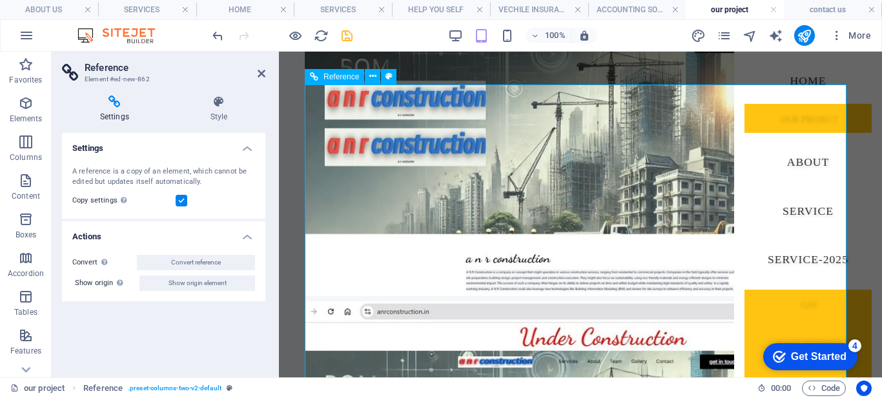
scroll to position [1988, 0]
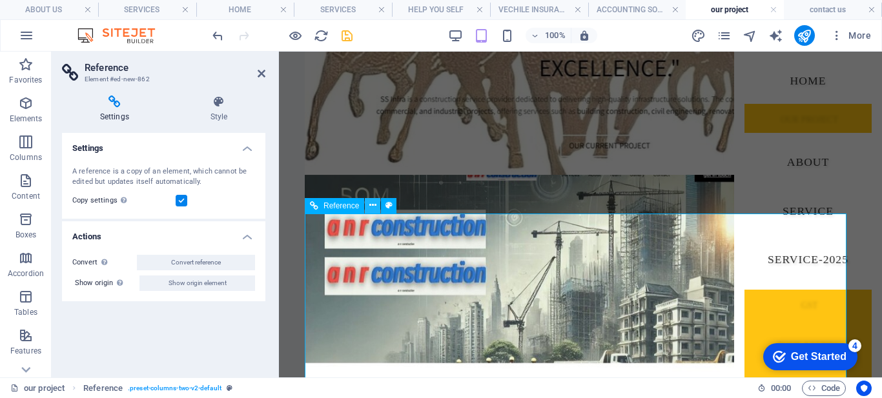
click at [372, 203] on icon at bounding box center [372, 206] width 7 height 14
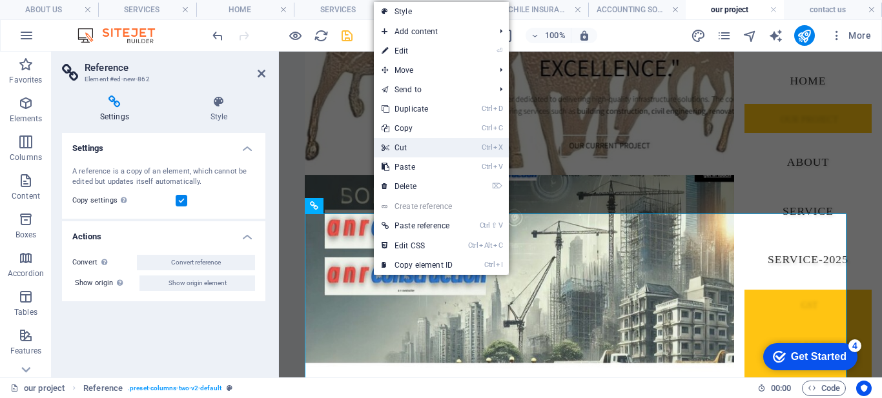
click at [400, 147] on link "Ctrl X Cut" at bounding box center [417, 147] width 87 height 19
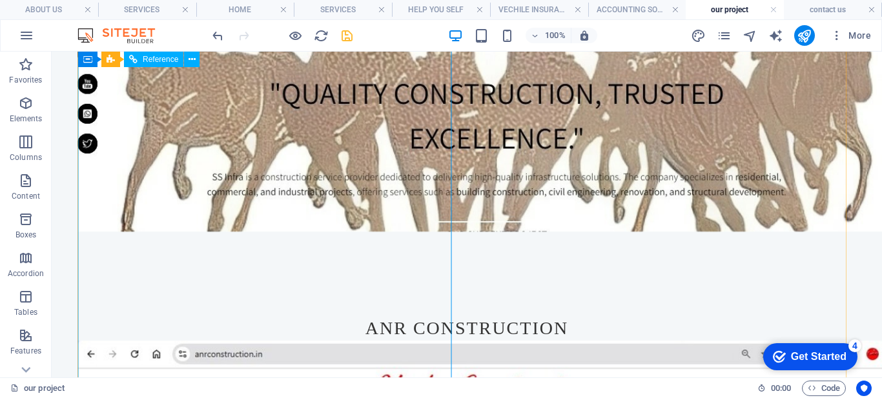
scroll to position [2676, 0]
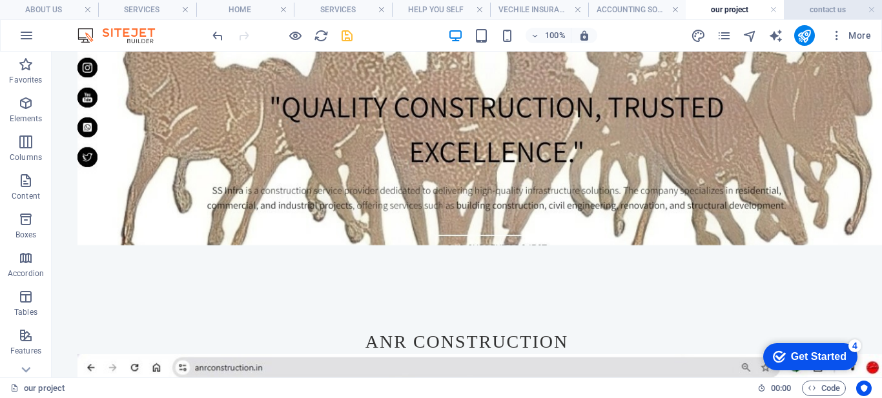
click at [813, 13] on h4 "contact us" at bounding box center [833, 10] width 98 height 14
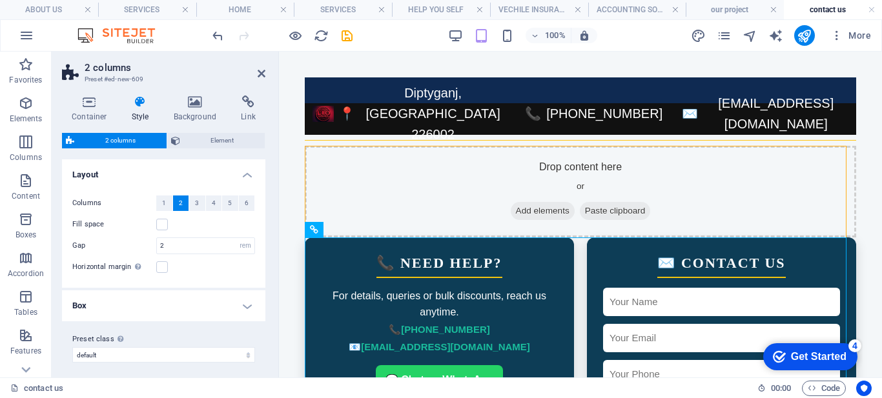
scroll to position [0, 0]
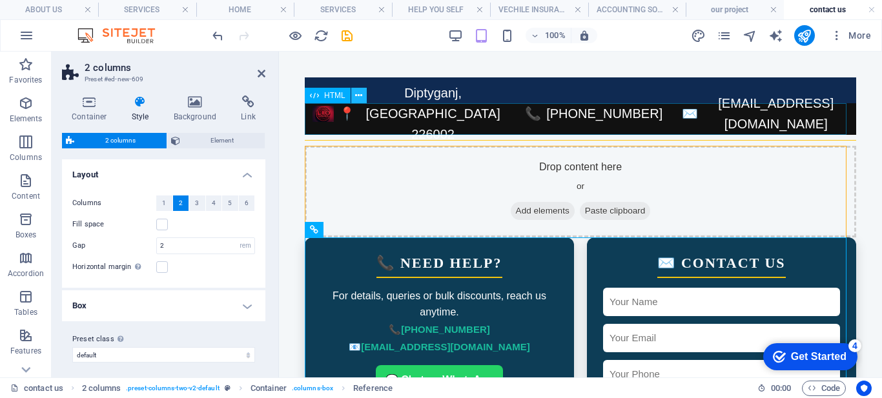
click at [354, 99] on button at bounding box center [358, 95] width 15 height 15
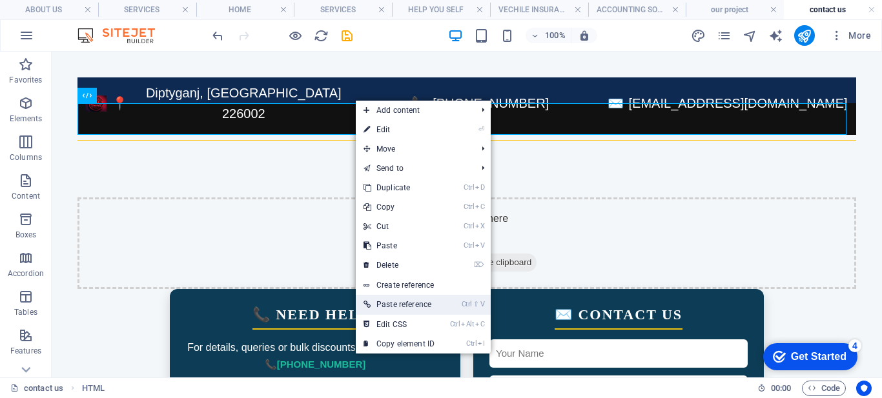
click at [406, 301] on link "Ctrl ⇧ V Paste reference" at bounding box center [399, 304] width 87 height 19
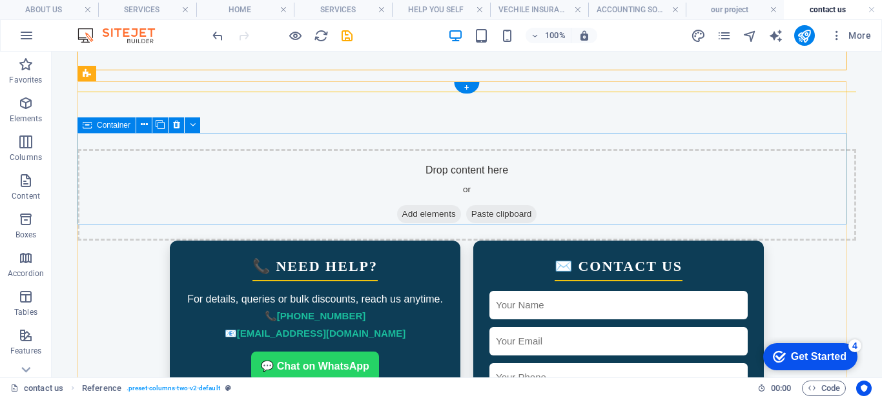
scroll to position [968, 0]
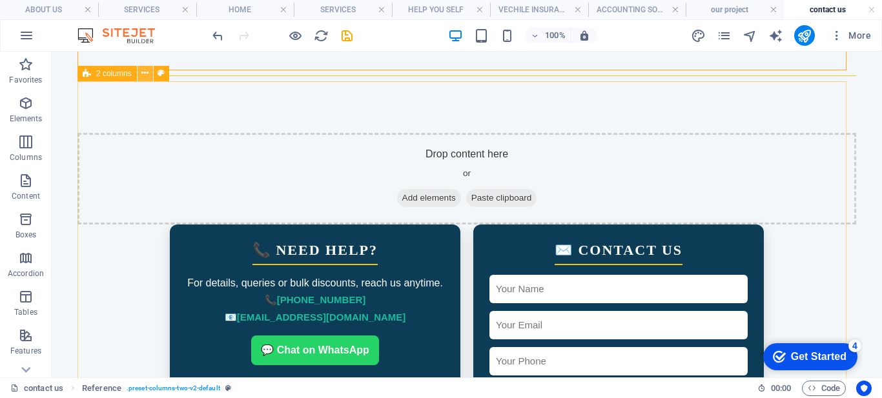
click at [143, 72] on icon at bounding box center [144, 73] width 7 height 14
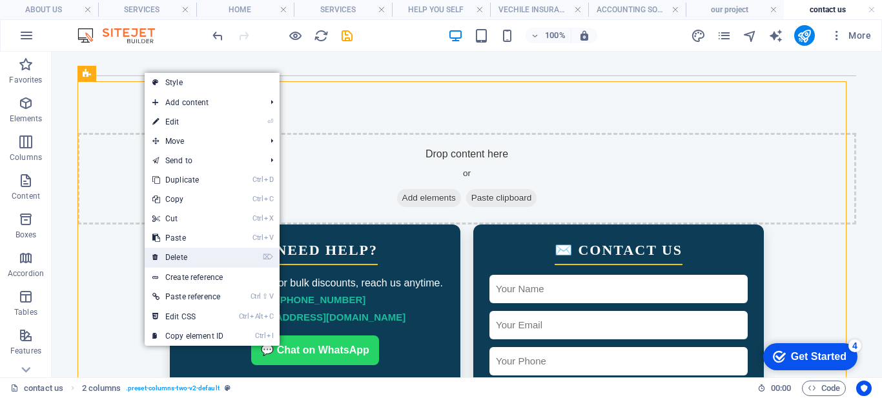
click at [188, 251] on link "⌦ Delete" at bounding box center [188, 257] width 87 height 19
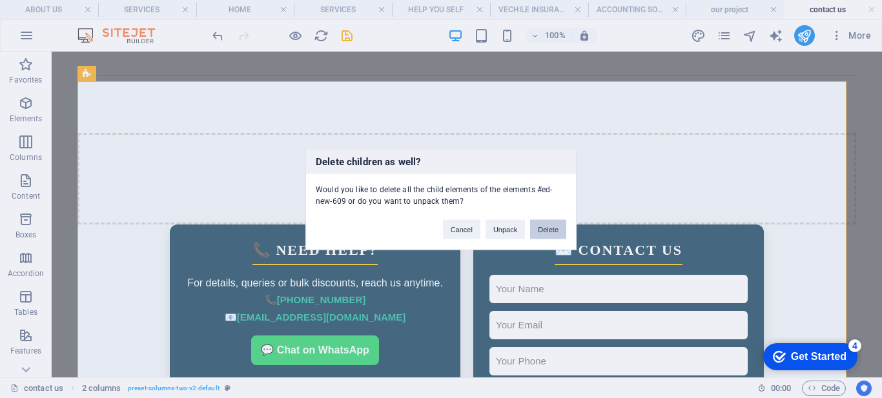
click at [551, 230] on button "Delete" at bounding box center [548, 228] width 36 height 19
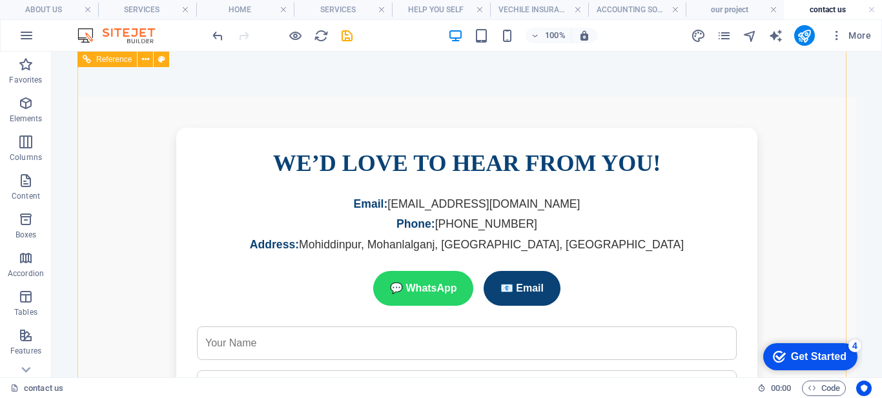
scroll to position [88, 0]
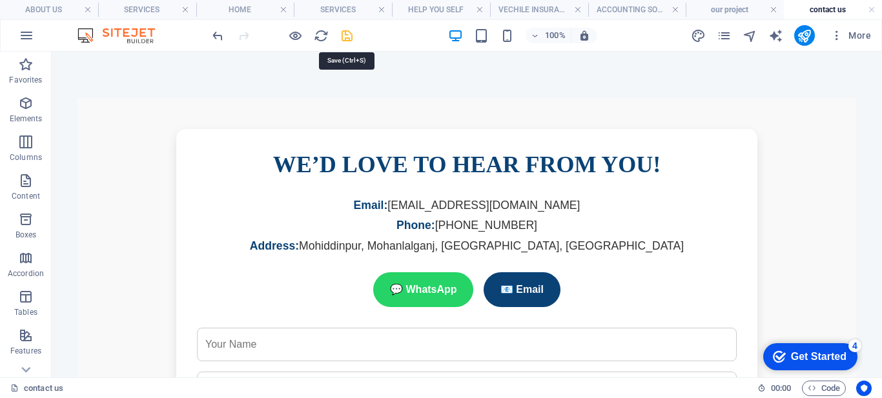
click at [345, 39] on icon "save" at bounding box center [347, 35] width 15 height 15
click at [611, 8] on h4 "ACCOUNTING SOFTWARE" at bounding box center [637, 10] width 98 height 14
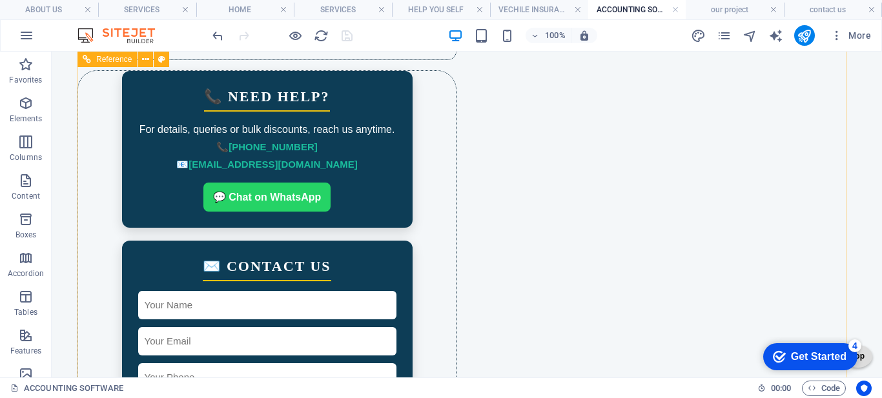
scroll to position [1689, 0]
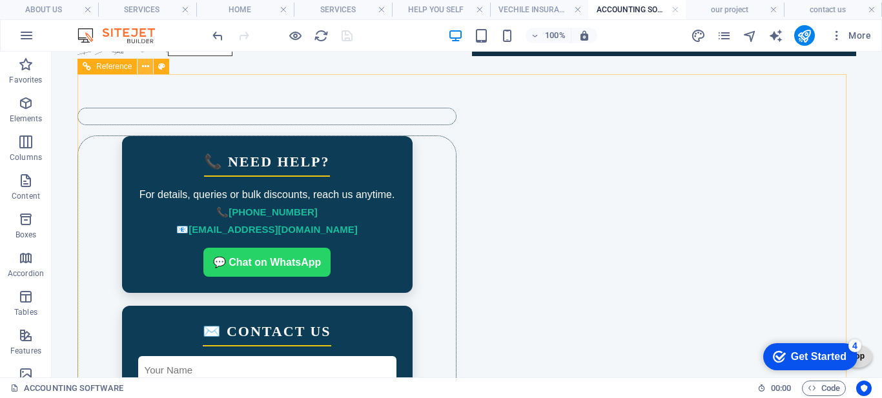
click at [143, 66] on icon at bounding box center [145, 67] width 7 height 14
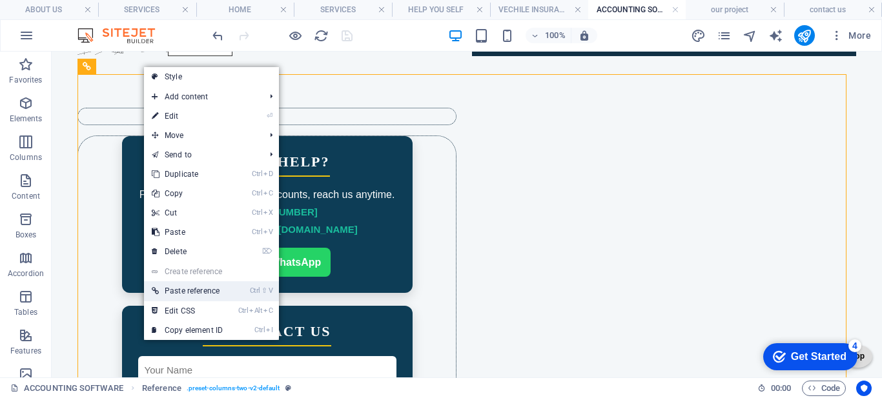
click at [194, 292] on link "Ctrl ⇧ V Paste reference" at bounding box center [187, 290] width 87 height 19
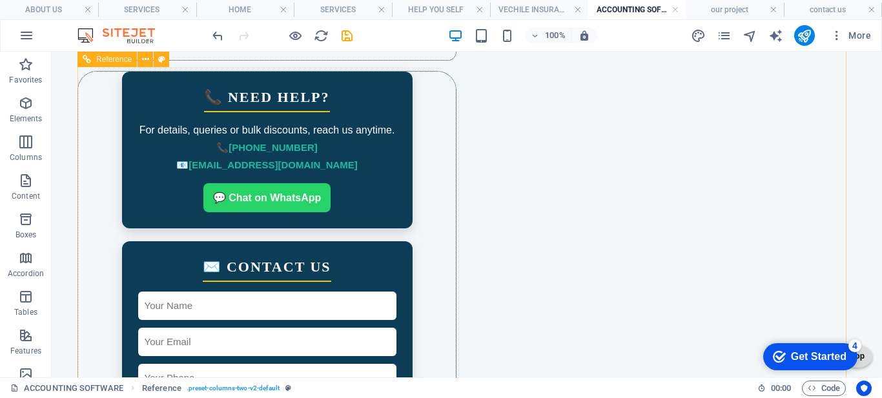
scroll to position [1625, 0]
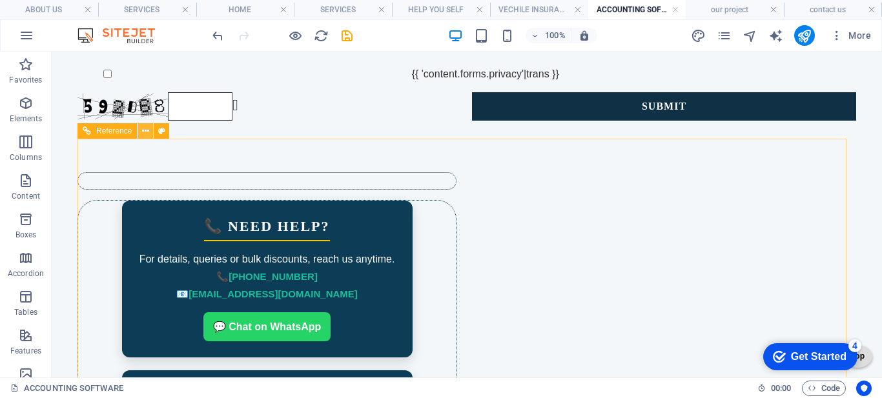
click at [141, 130] on button at bounding box center [144, 130] width 15 height 15
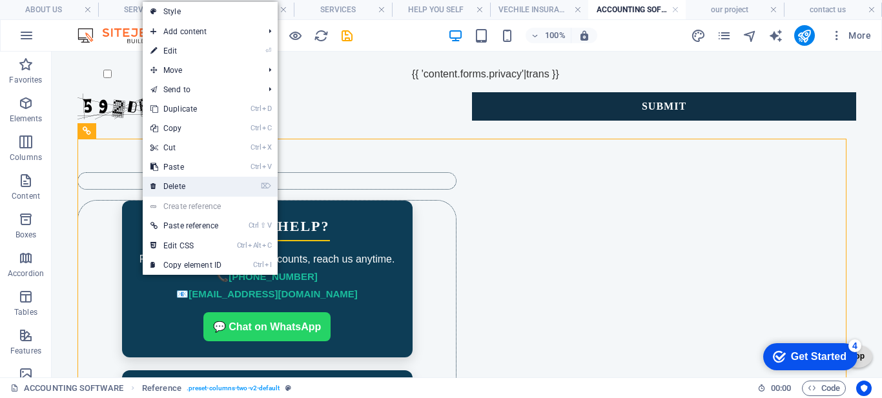
click at [182, 188] on link "⌦ Delete" at bounding box center [186, 186] width 87 height 19
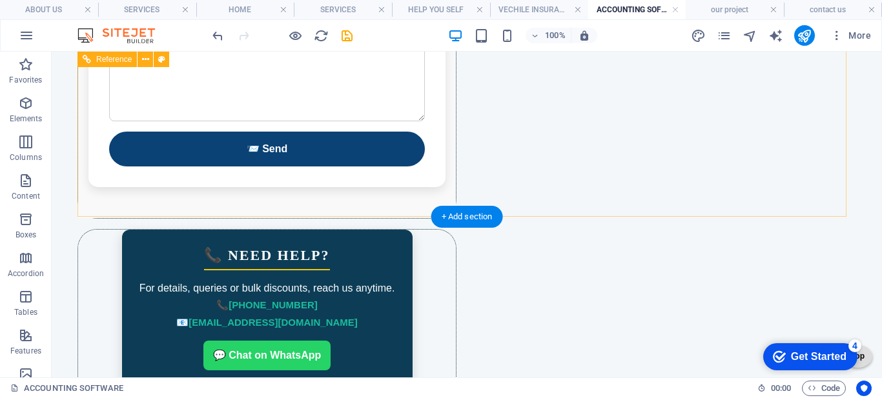
scroll to position [2206, 0]
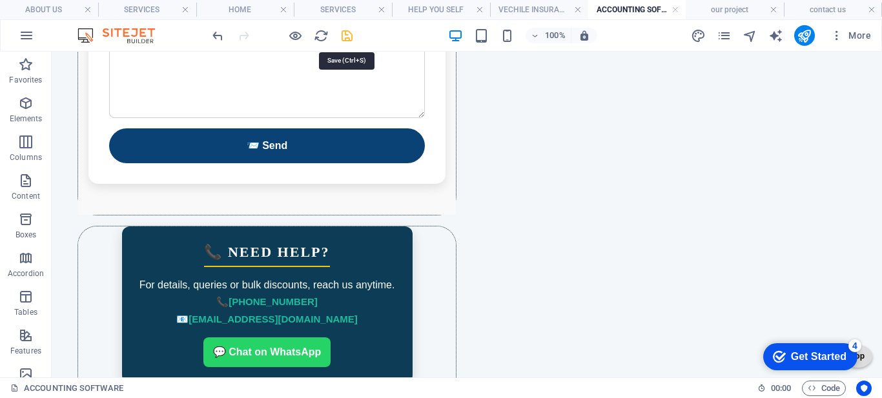
click at [343, 37] on icon "save" at bounding box center [347, 35] width 15 height 15
click at [513, 6] on h4 "VECHILE INSURANCE" at bounding box center [539, 10] width 98 height 14
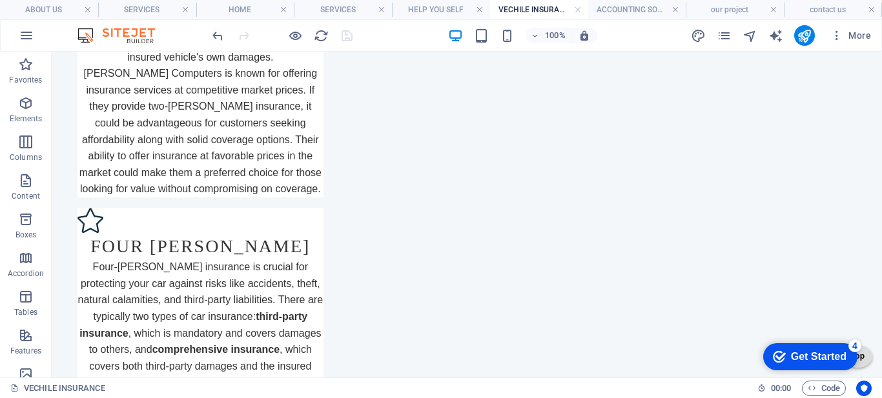
scroll to position [0, 0]
click at [137, 147] on icon at bounding box center [135, 148] width 7 height 14
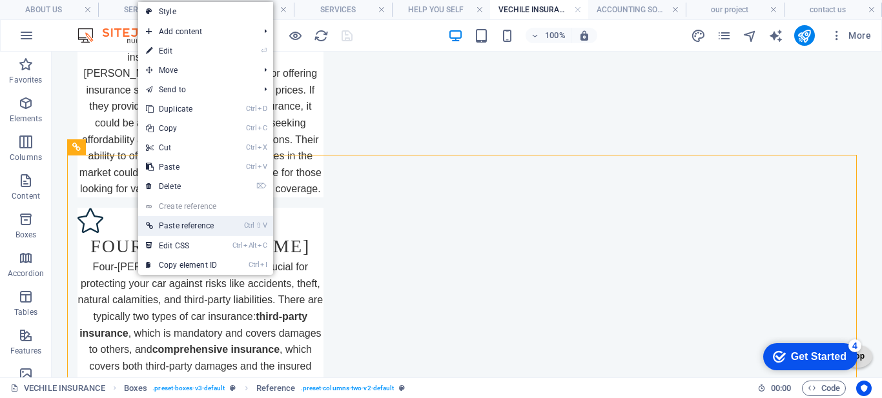
click at [195, 221] on link "Ctrl ⇧ V Paste reference" at bounding box center [181, 225] width 87 height 19
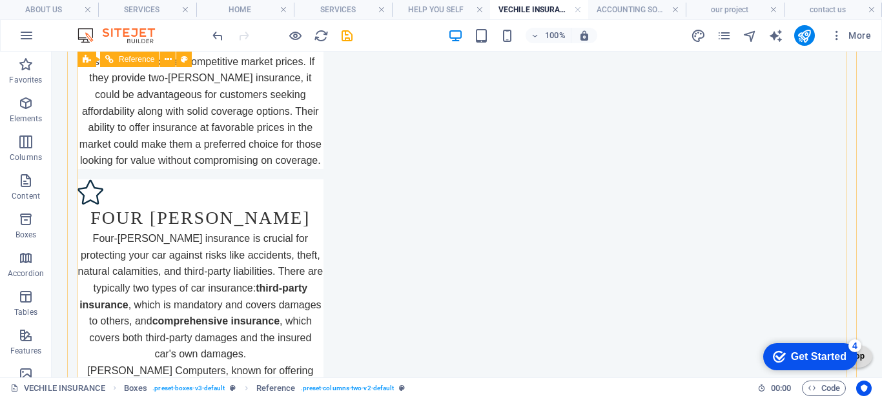
scroll to position [441, 0]
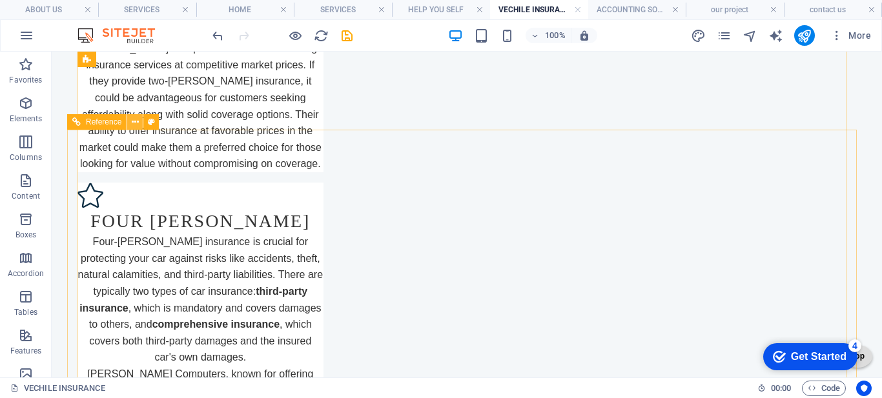
click at [137, 124] on icon at bounding box center [135, 123] width 7 height 14
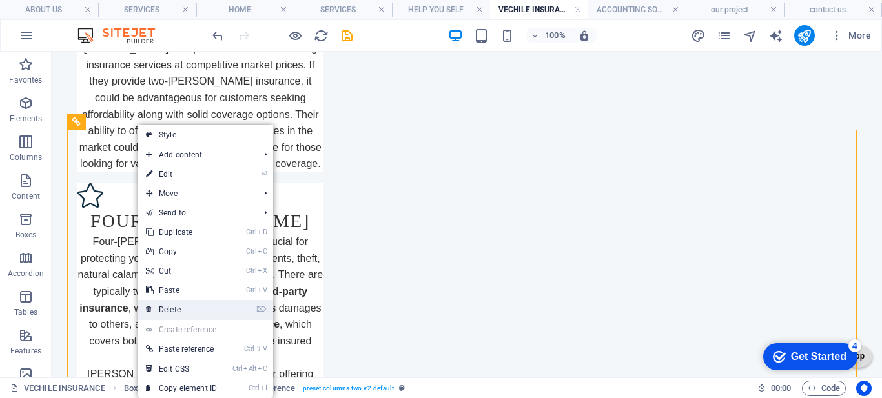
drag, startPoint x: 181, startPoint y: 306, endPoint x: 192, endPoint y: 223, distance: 83.4
click at [181, 306] on link "⌦ Delete" at bounding box center [181, 309] width 87 height 19
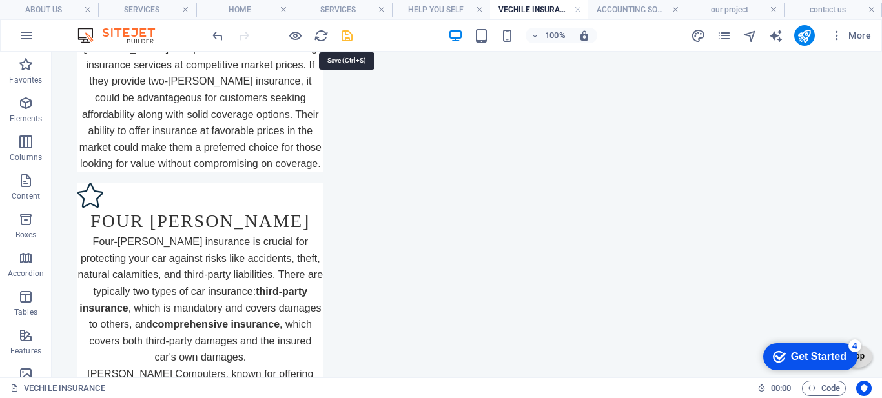
click at [341, 34] on icon "save" at bounding box center [347, 35] width 15 height 15
click at [431, 10] on h4 "HELP YOU SELF" at bounding box center [441, 10] width 98 height 14
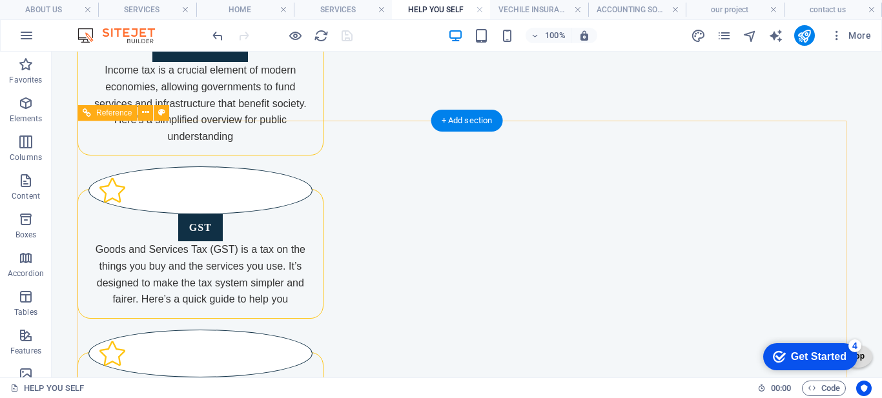
scroll to position [839, 0]
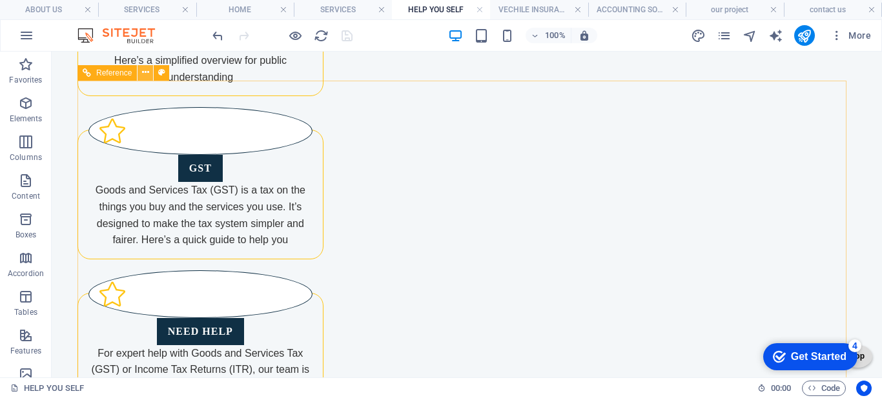
click at [140, 76] on button at bounding box center [144, 72] width 15 height 15
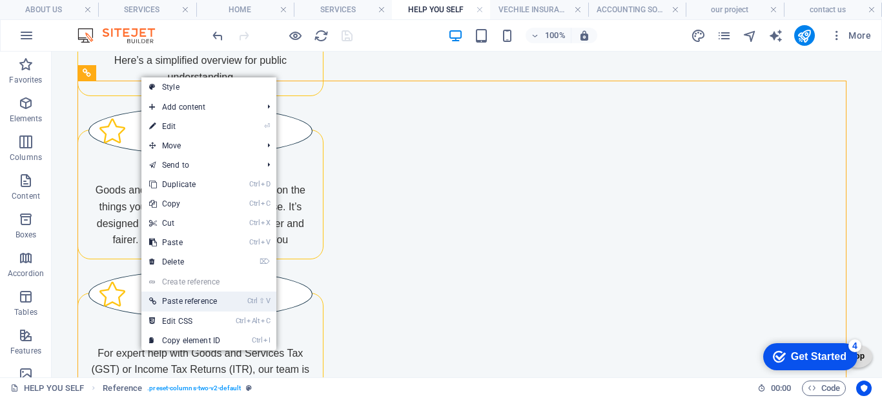
drag, startPoint x: 198, startPoint y: 301, endPoint x: 147, endPoint y: 249, distance: 73.0
click at [198, 301] on link "Ctrl ⇧ V Paste reference" at bounding box center [184, 301] width 87 height 19
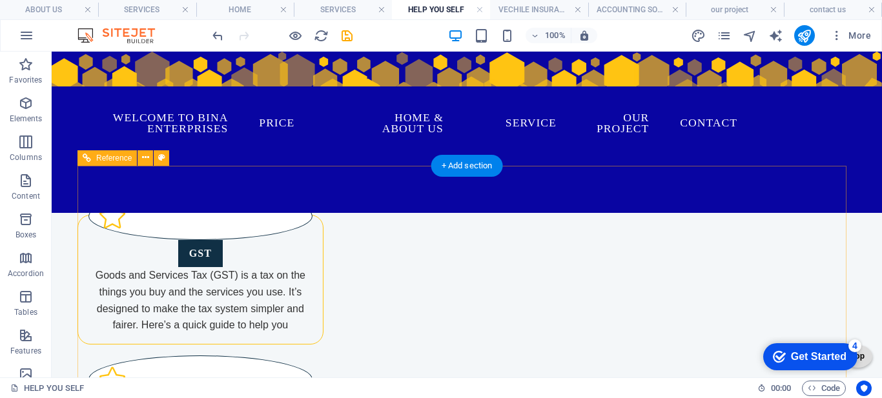
scroll to position [519, 0]
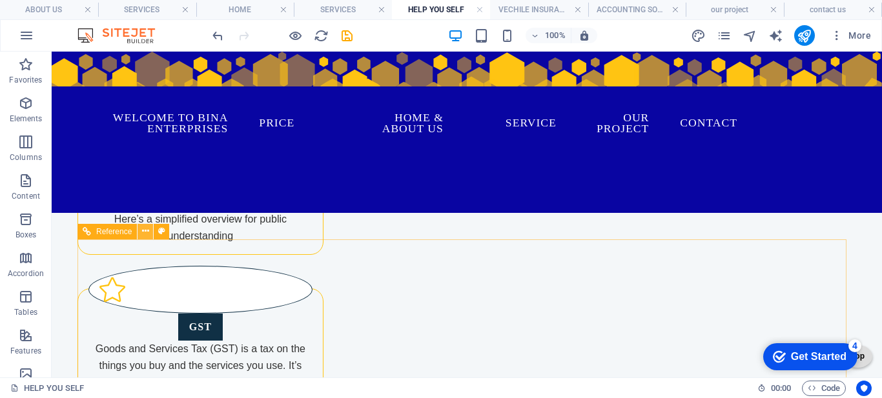
click at [144, 236] on icon at bounding box center [145, 232] width 7 height 14
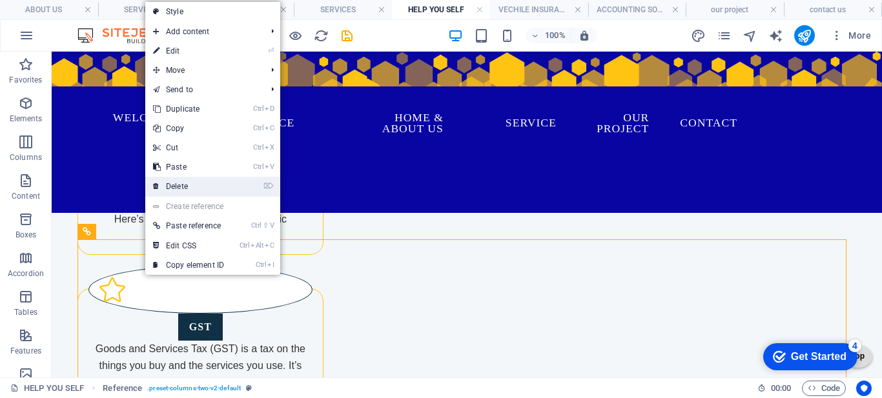
click at [169, 187] on link "⌦ Delete" at bounding box center [188, 186] width 87 height 19
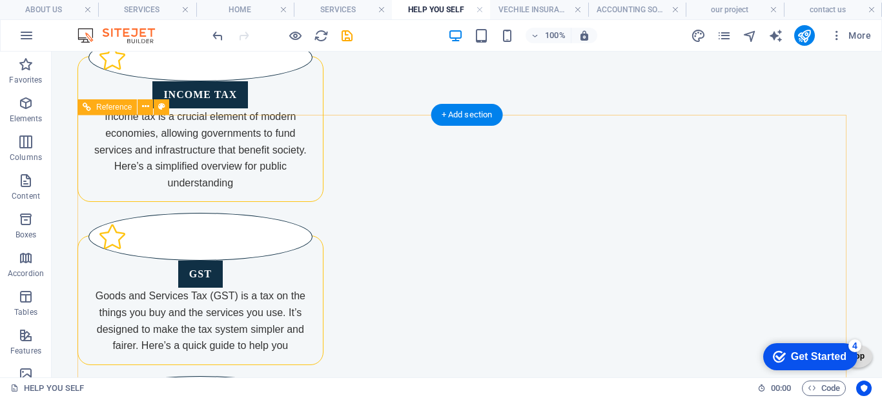
scroll to position [809, 0]
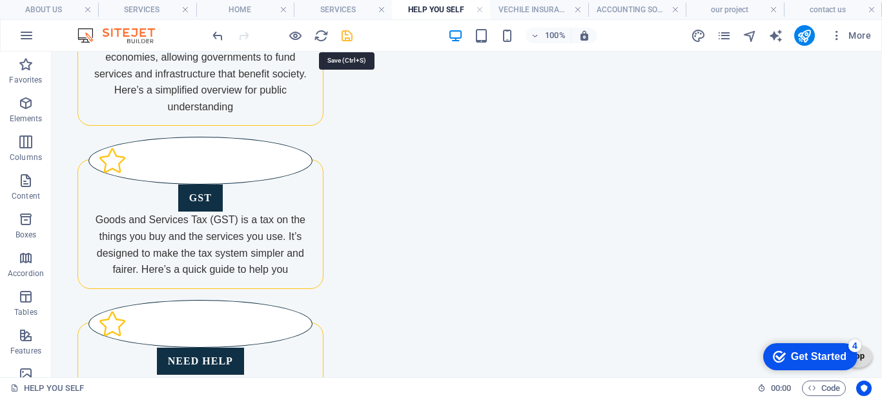
click at [350, 37] on icon "save" at bounding box center [347, 35] width 15 height 15
click at [351, 9] on h4 "SERVICES" at bounding box center [343, 10] width 98 height 14
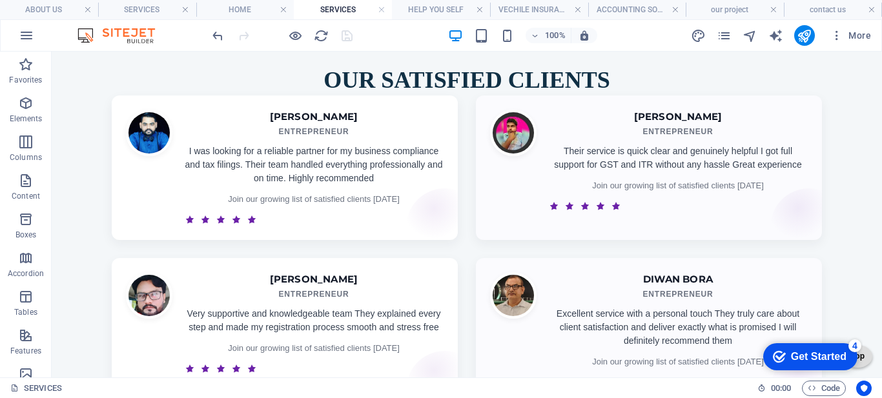
scroll to position [1485, 0]
click at [142, 199] on icon at bounding box center [145, 199] width 7 height 14
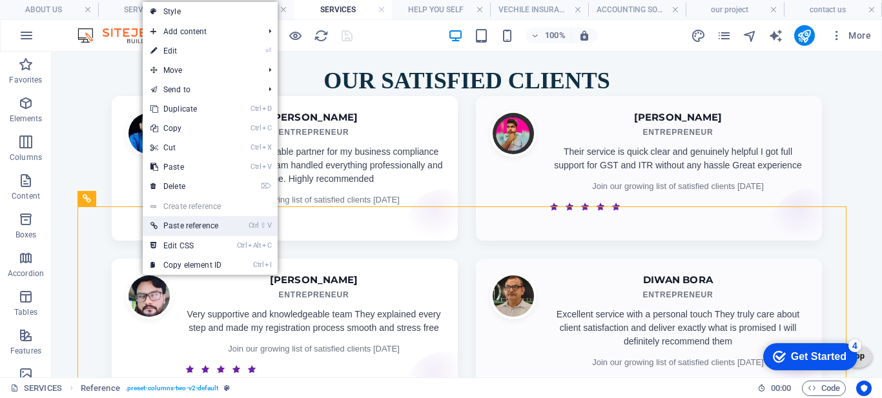
click at [189, 225] on link "Ctrl ⇧ V Paste reference" at bounding box center [186, 225] width 87 height 19
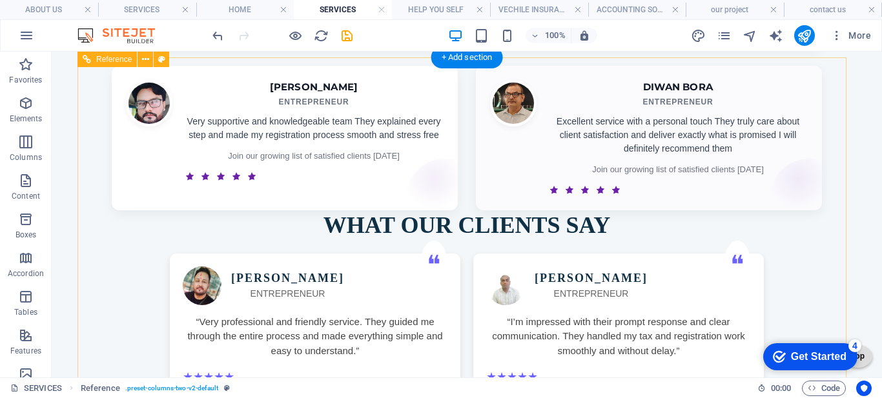
scroll to position [1549, 0]
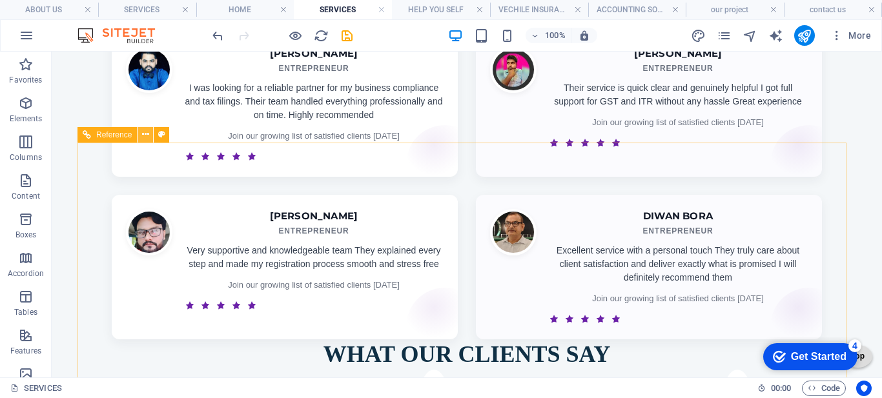
click at [142, 132] on icon at bounding box center [145, 135] width 7 height 14
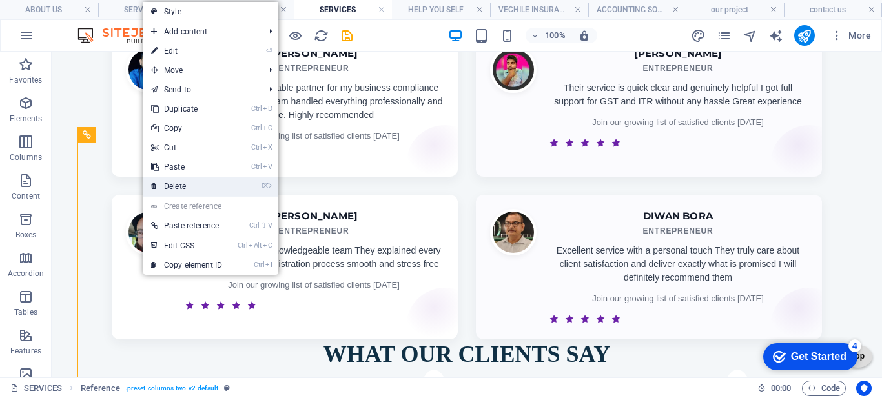
click at [175, 185] on link "⌦ Delete" at bounding box center [186, 186] width 87 height 19
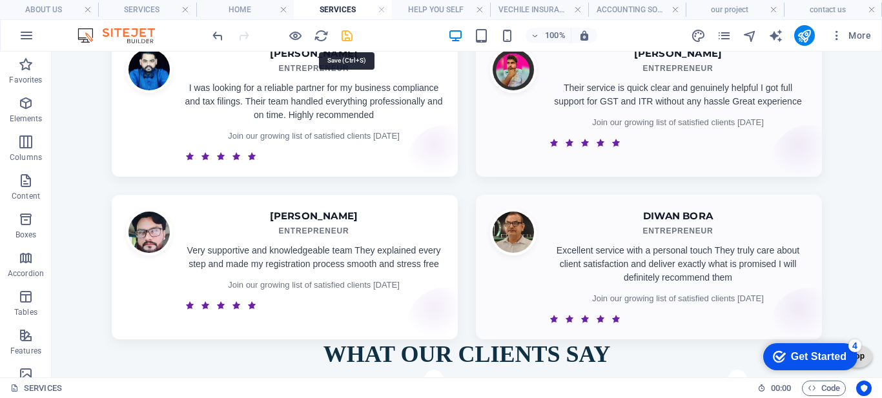
click at [349, 38] on icon "save" at bounding box center [347, 35] width 15 height 15
click at [263, 12] on h4 "HOME" at bounding box center [245, 10] width 98 height 14
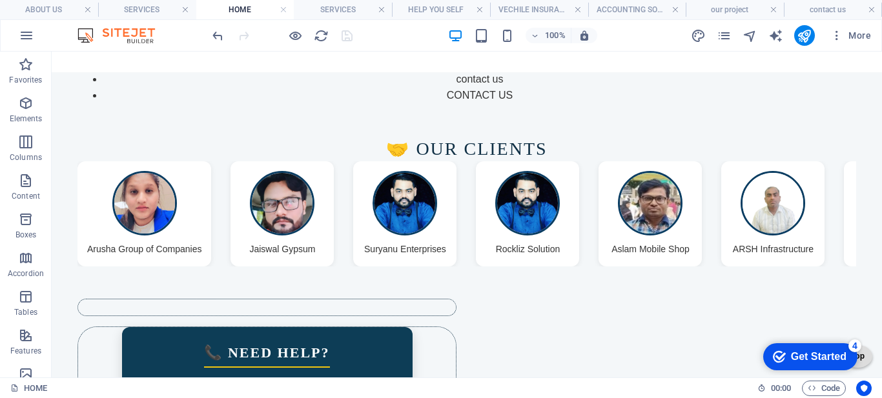
scroll to position [877, 0]
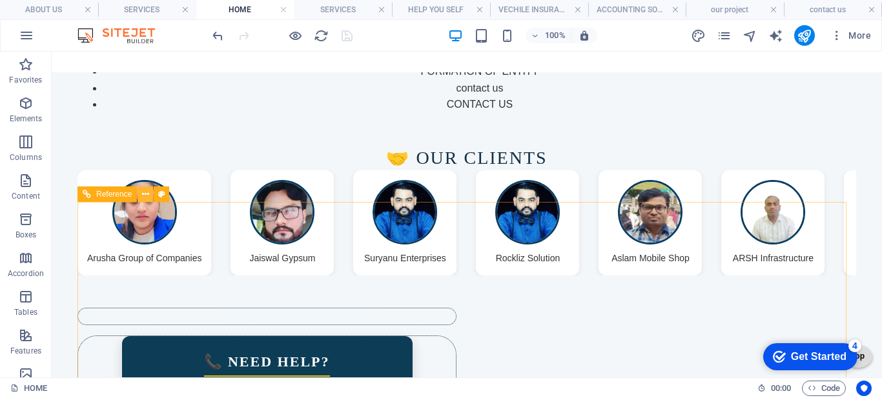
click at [142, 194] on icon at bounding box center [145, 195] width 7 height 14
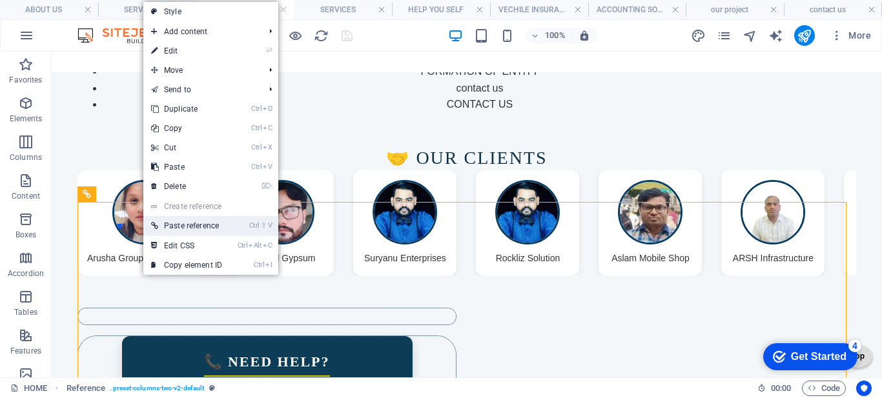
click at [201, 230] on link "Ctrl ⇧ V Paste reference" at bounding box center [186, 225] width 87 height 19
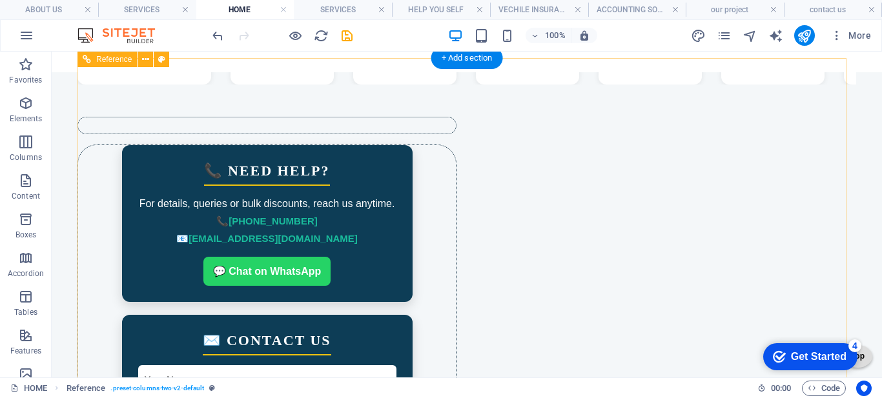
scroll to position [957, 0]
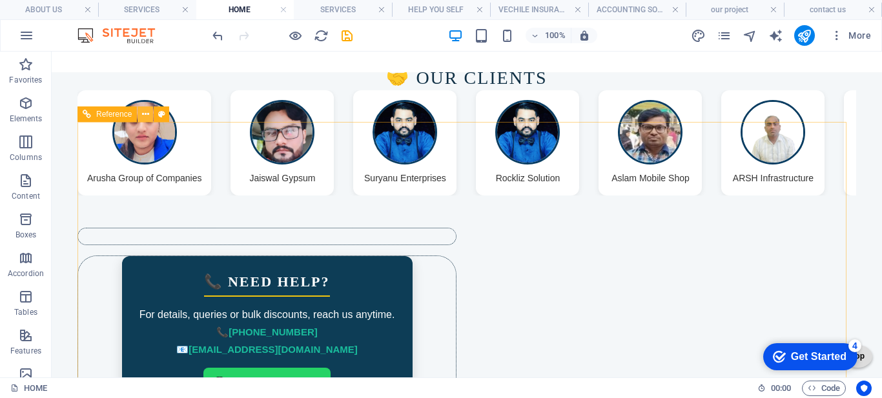
click at [148, 114] on icon at bounding box center [145, 115] width 7 height 14
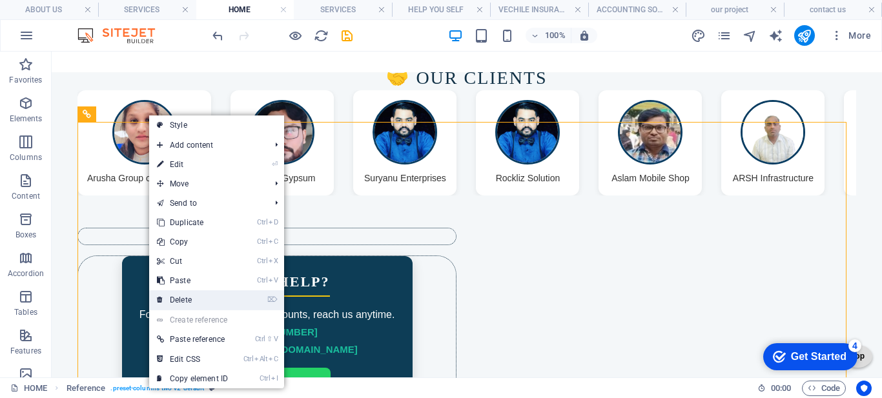
click at [201, 295] on link "⌦ Delete" at bounding box center [192, 299] width 87 height 19
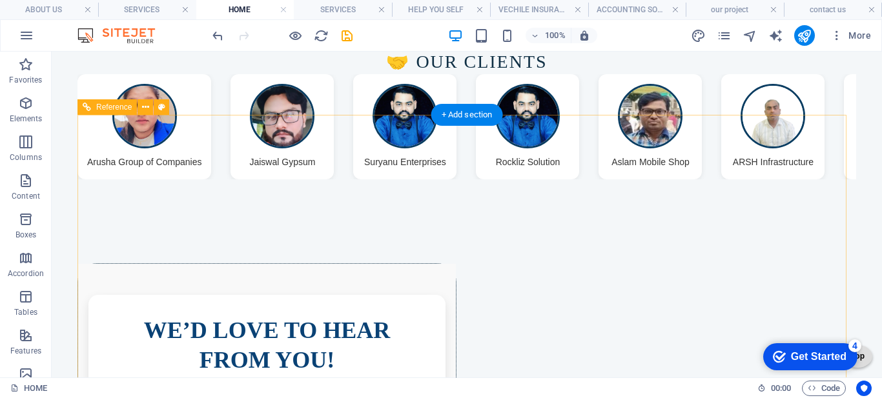
scroll to position [1022, 0]
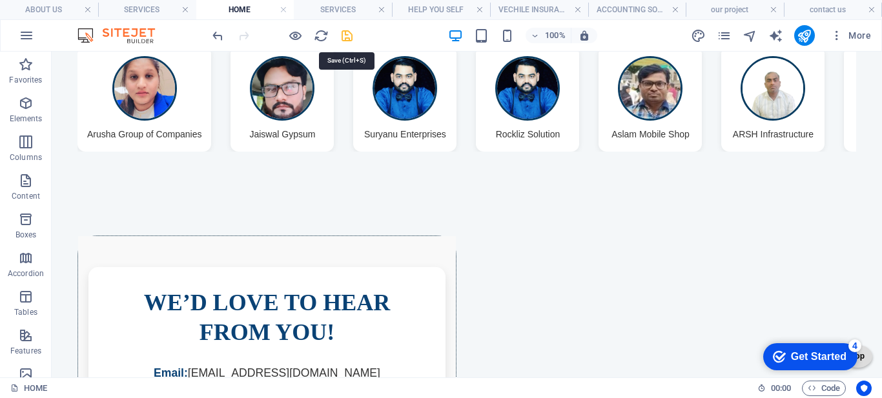
click at [347, 36] on icon "save" at bounding box center [347, 35] width 15 height 15
click at [160, 12] on h4 "SERVICES" at bounding box center [147, 10] width 98 height 14
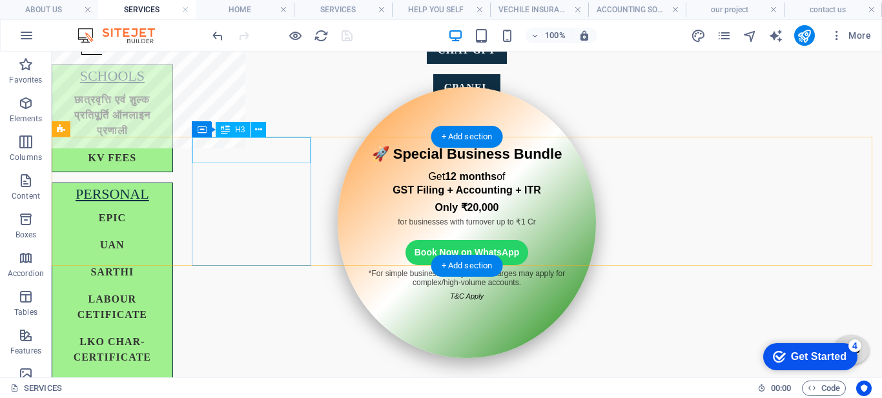
scroll to position [746, 0]
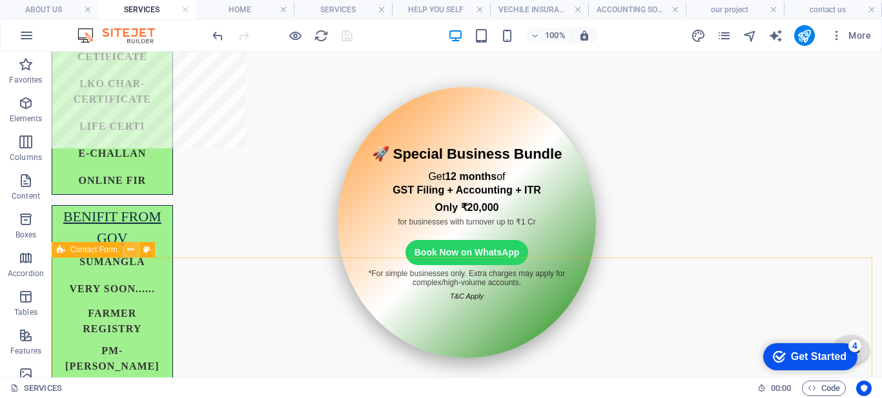
click at [126, 250] on button at bounding box center [130, 249] width 15 height 15
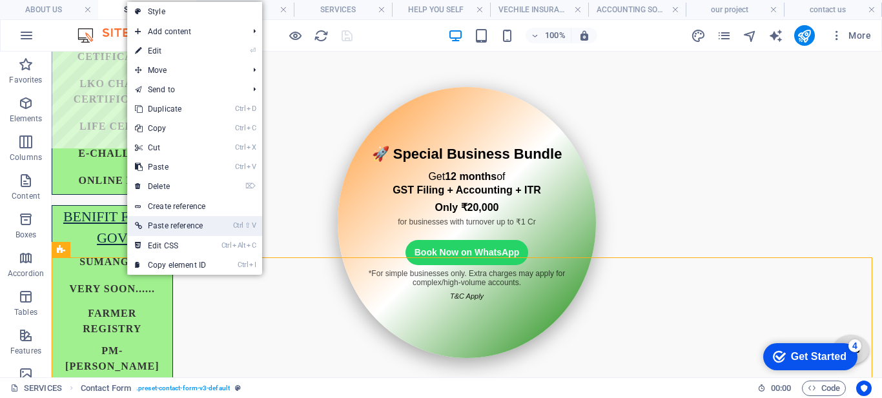
click at [177, 222] on link "Ctrl ⇧ V Paste reference" at bounding box center [170, 225] width 87 height 19
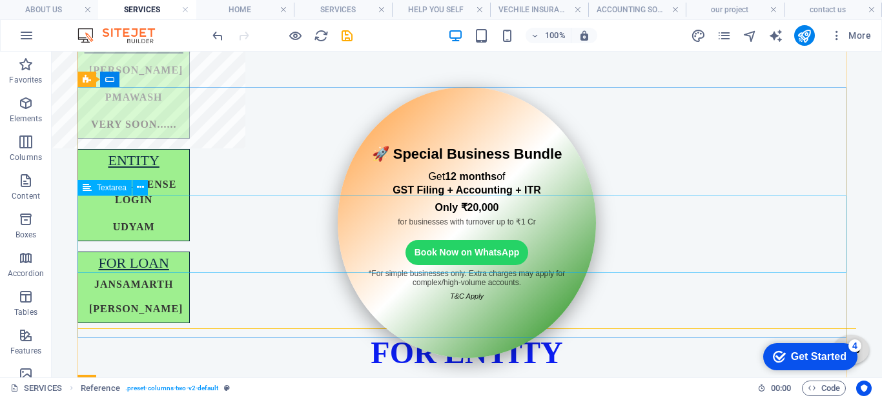
scroll to position [939, 0]
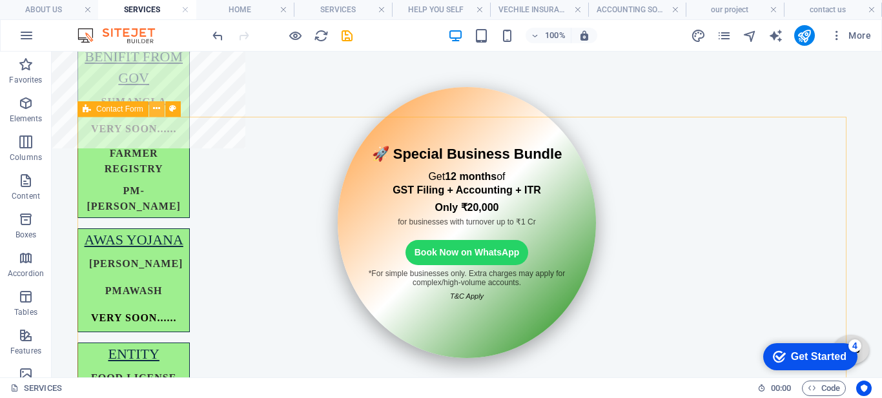
click at [158, 111] on icon at bounding box center [156, 109] width 7 height 14
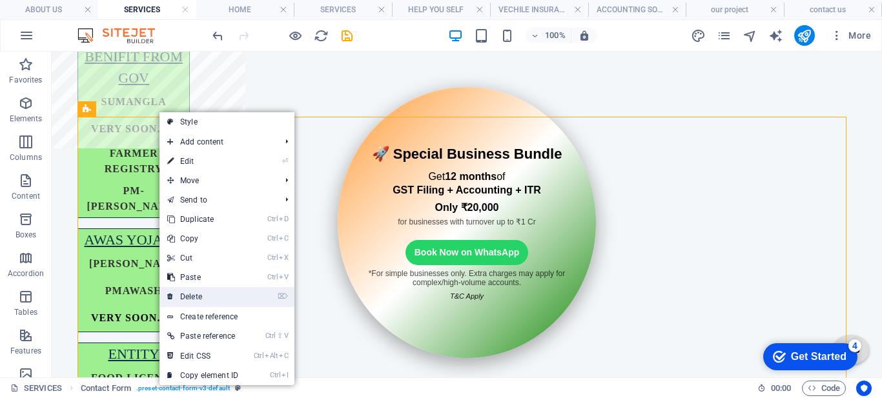
click at [197, 295] on link "⌦ Delete" at bounding box center [202, 296] width 87 height 19
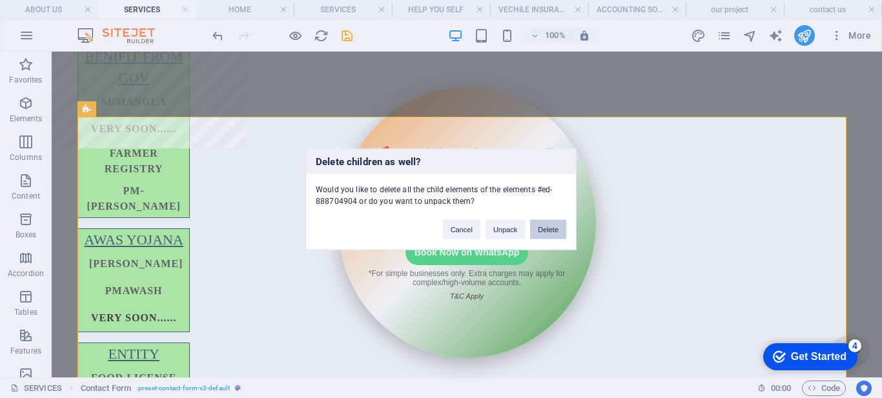
drag, startPoint x: 545, startPoint y: 234, endPoint x: 492, endPoint y: 178, distance: 77.6
click at [545, 234] on button "Delete" at bounding box center [548, 228] width 36 height 19
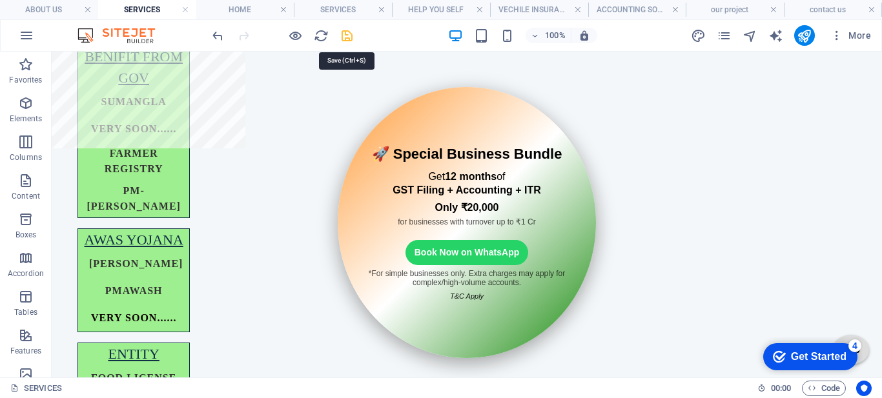
drag, startPoint x: 347, startPoint y: 34, endPoint x: 259, endPoint y: 8, distance: 92.1
click at [347, 34] on icon "save" at bounding box center [347, 35] width 15 height 15
click at [55, 8] on h4 "ABOUT US" at bounding box center [49, 10] width 98 height 14
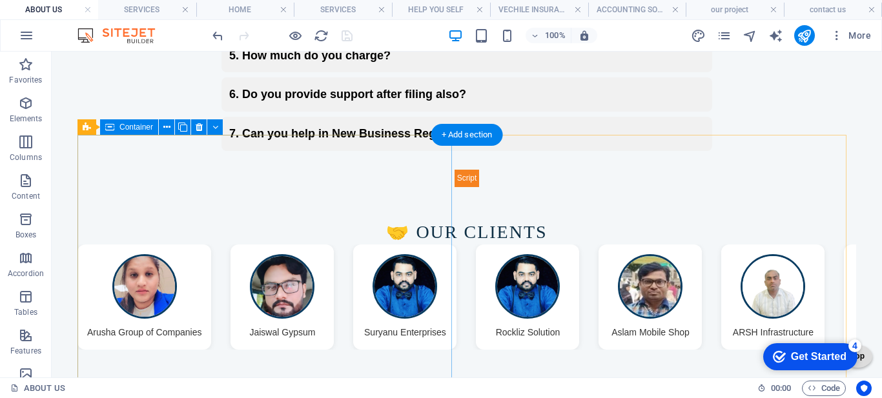
scroll to position [1736, 0]
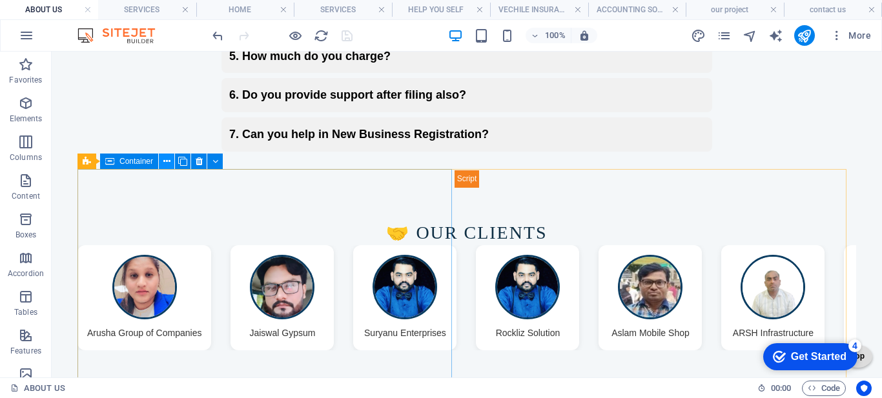
click at [163, 159] on icon at bounding box center [166, 162] width 7 height 14
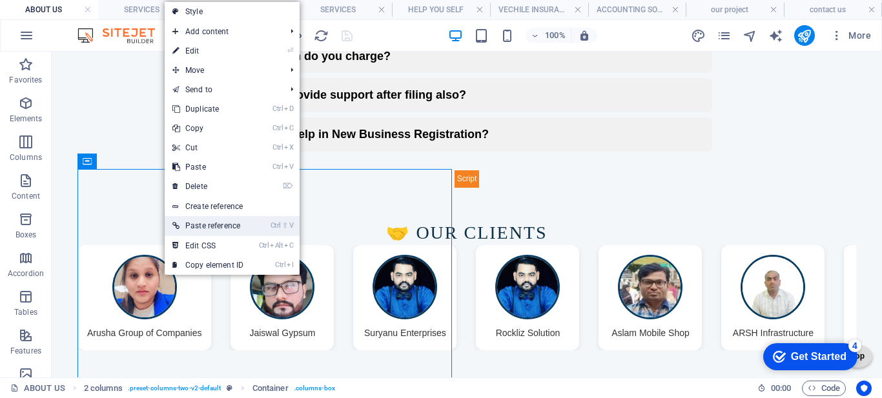
click at [216, 221] on link "Ctrl ⇧ V Paste reference" at bounding box center [208, 225] width 87 height 19
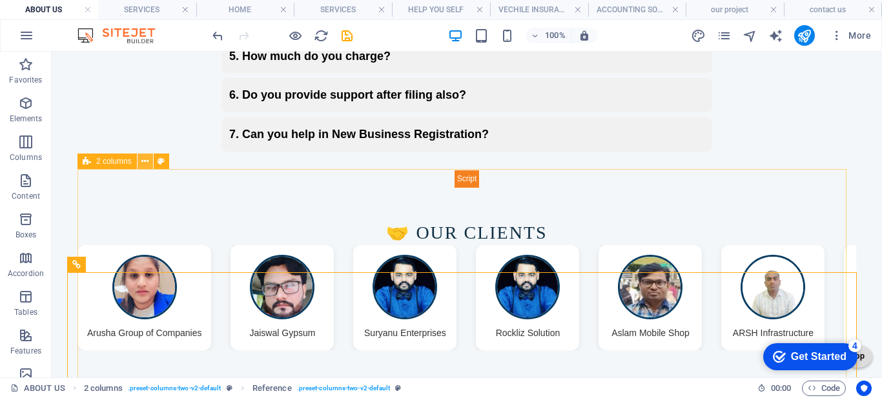
click at [145, 161] on icon at bounding box center [144, 162] width 7 height 14
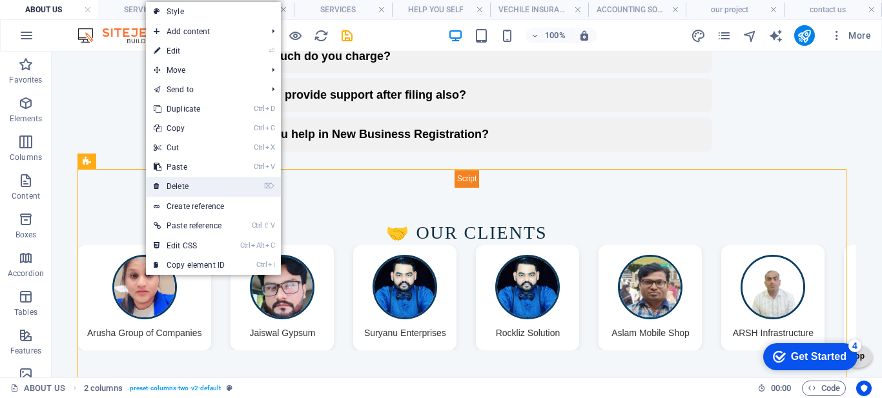
click at [174, 183] on link "⌦ Delete" at bounding box center [189, 186] width 87 height 19
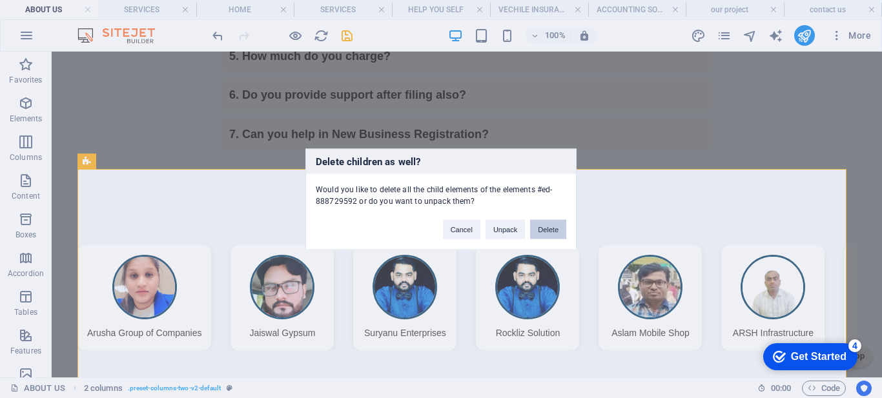
click at [542, 227] on button "Delete" at bounding box center [548, 228] width 36 height 19
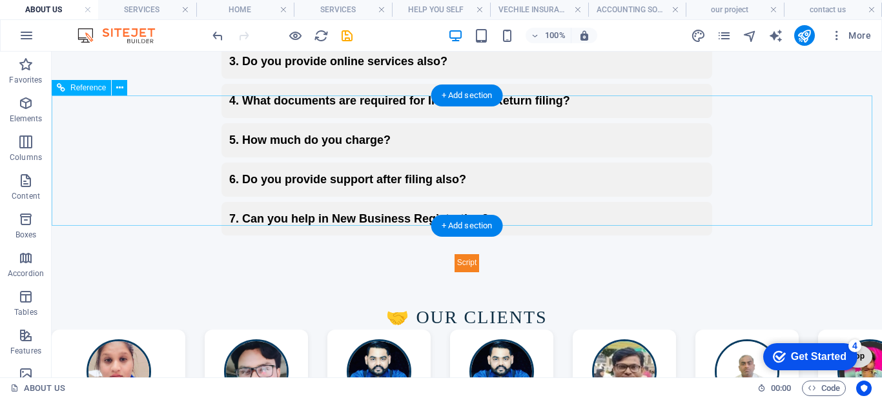
scroll to position [1550, 0]
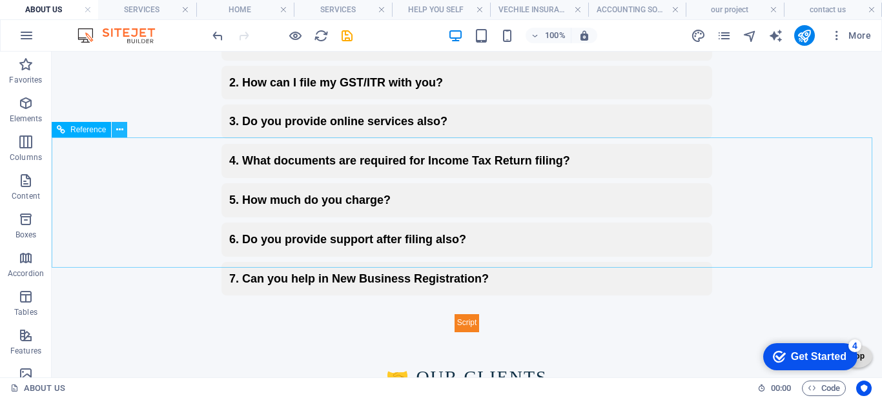
click at [120, 132] on icon at bounding box center [119, 130] width 7 height 14
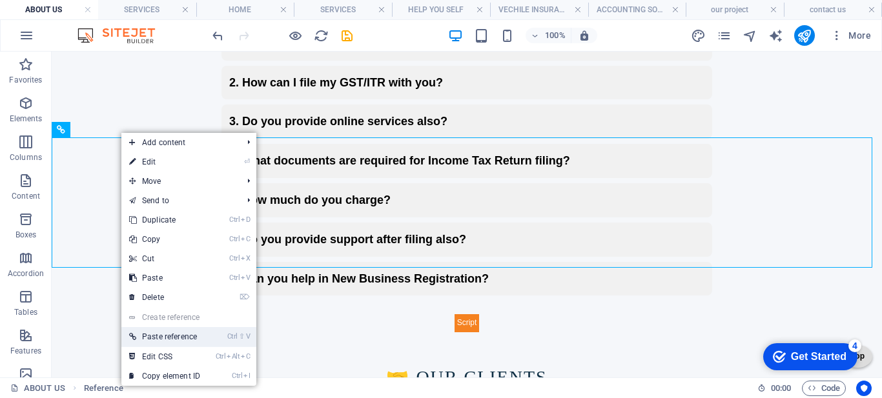
click at [199, 334] on link "Ctrl ⇧ V Paste reference" at bounding box center [164, 336] width 87 height 19
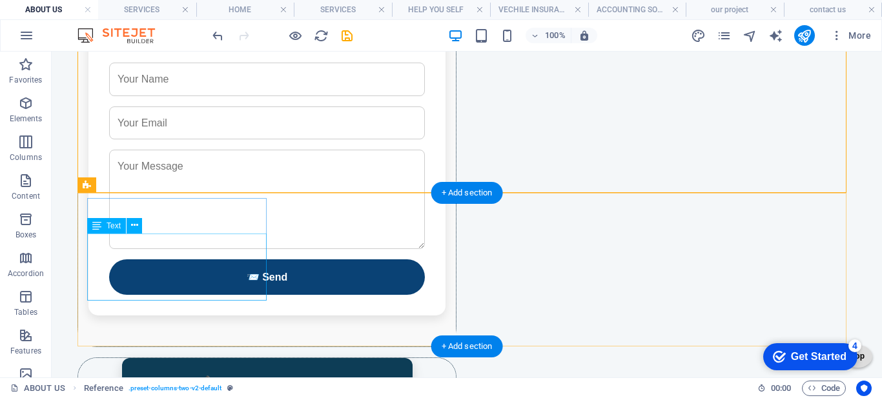
scroll to position [2260, 0]
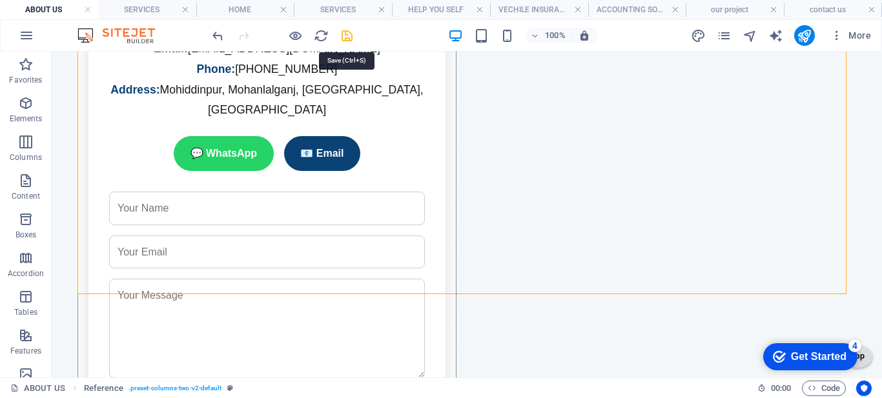
click at [344, 33] on icon "save" at bounding box center [347, 35] width 15 height 15
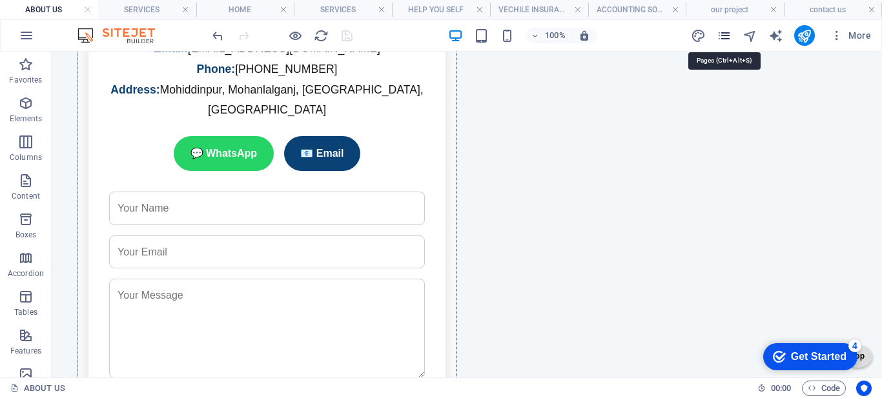
click at [724, 36] on icon "pages" at bounding box center [724, 35] width 15 height 15
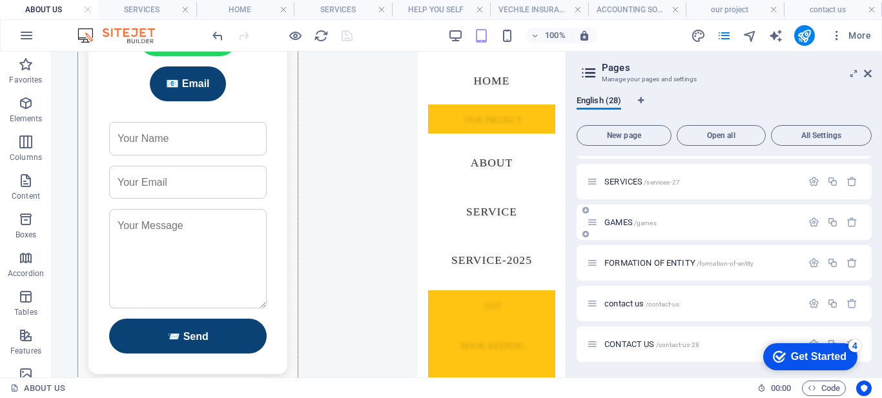
scroll to position [863, 0]
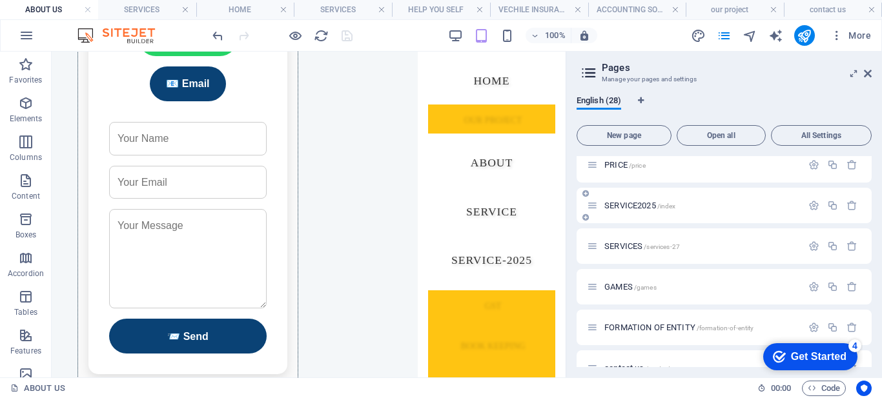
click at [631, 208] on span "SERVICE2025 /index" at bounding box center [639, 206] width 71 height 10
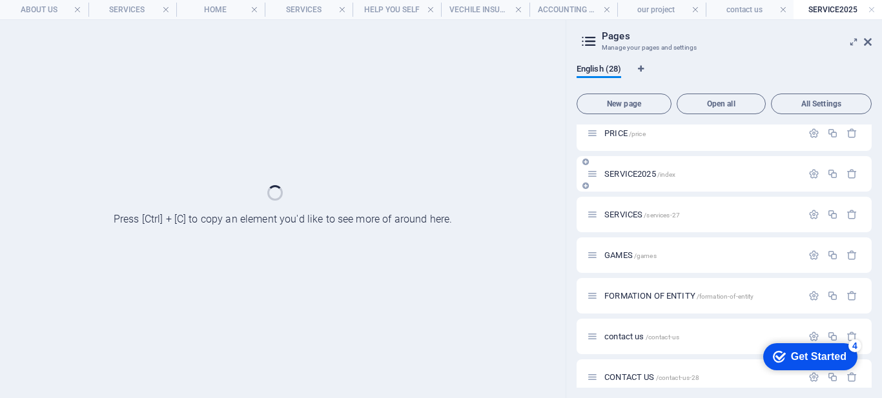
scroll to position [0, 0]
click at [867, 43] on icon at bounding box center [868, 42] width 8 height 10
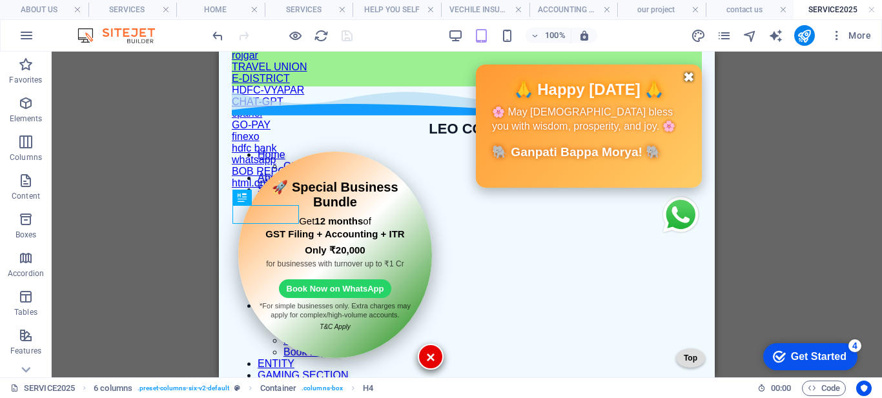
scroll to position [311, 0]
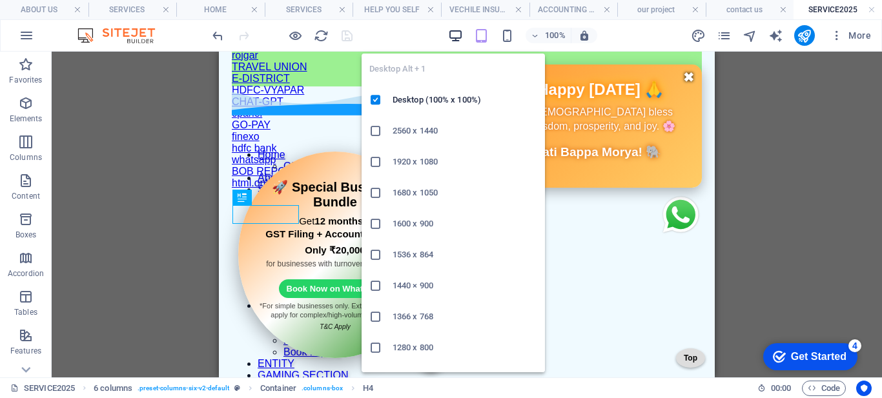
click at [452, 37] on icon "button" at bounding box center [455, 35] width 15 height 15
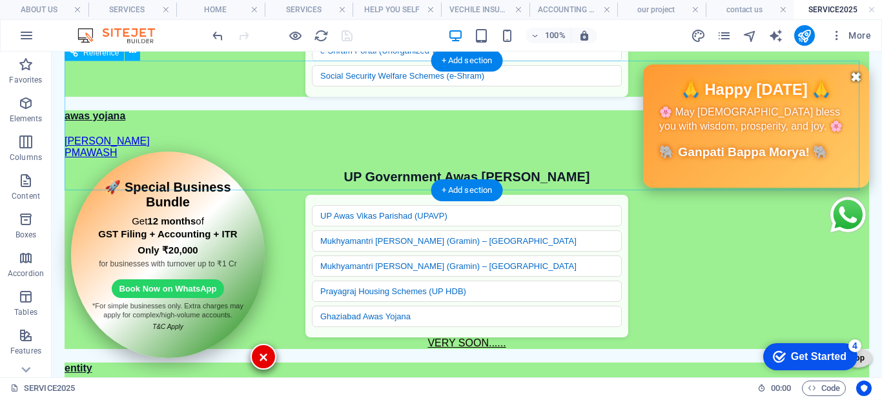
scroll to position [2634, 0]
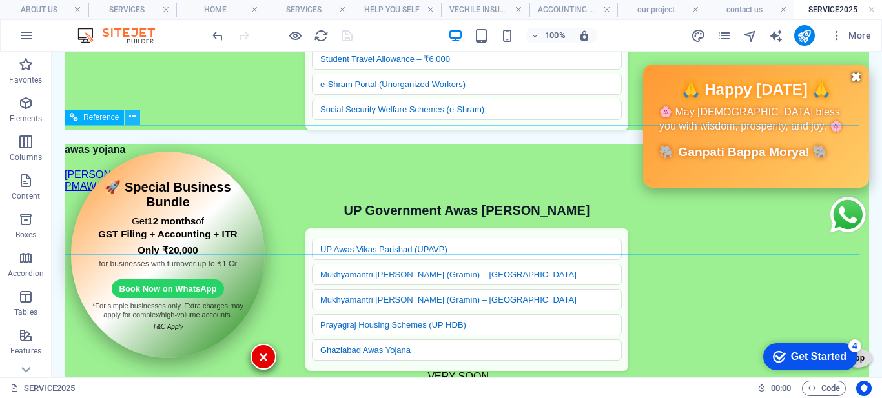
click at [129, 117] on icon at bounding box center [132, 117] width 7 height 14
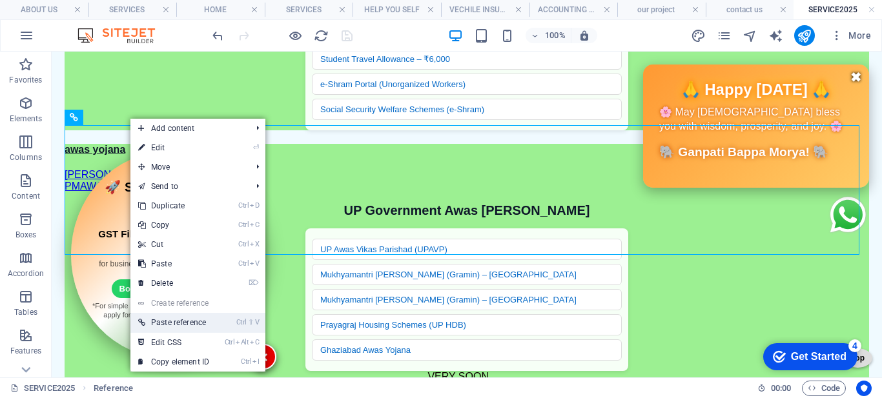
click at [196, 321] on link "Ctrl ⇧ V Paste reference" at bounding box center [173, 322] width 87 height 19
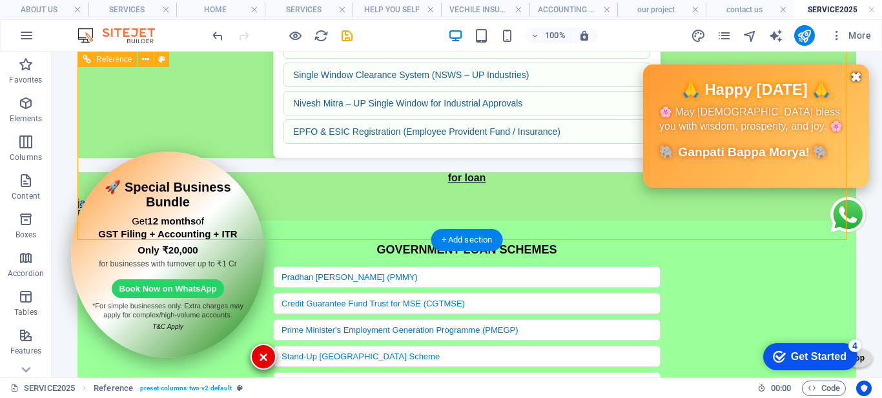
scroll to position [3215, 0]
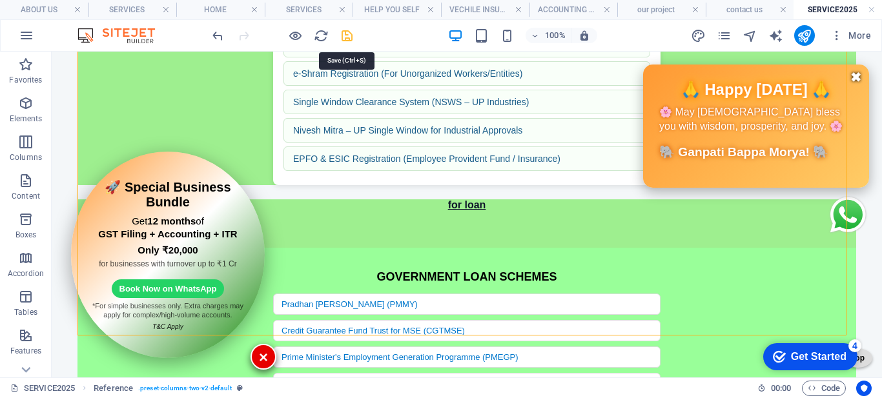
click at [343, 32] on icon "save" at bounding box center [347, 35] width 15 height 15
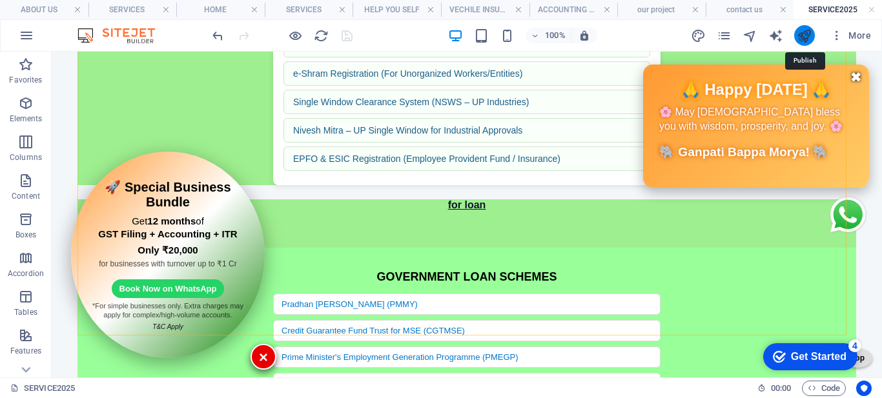
click at [804, 38] on icon "publish" at bounding box center [804, 35] width 15 height 15
